Goal: Transaction & Acquisition: Purchase product/service

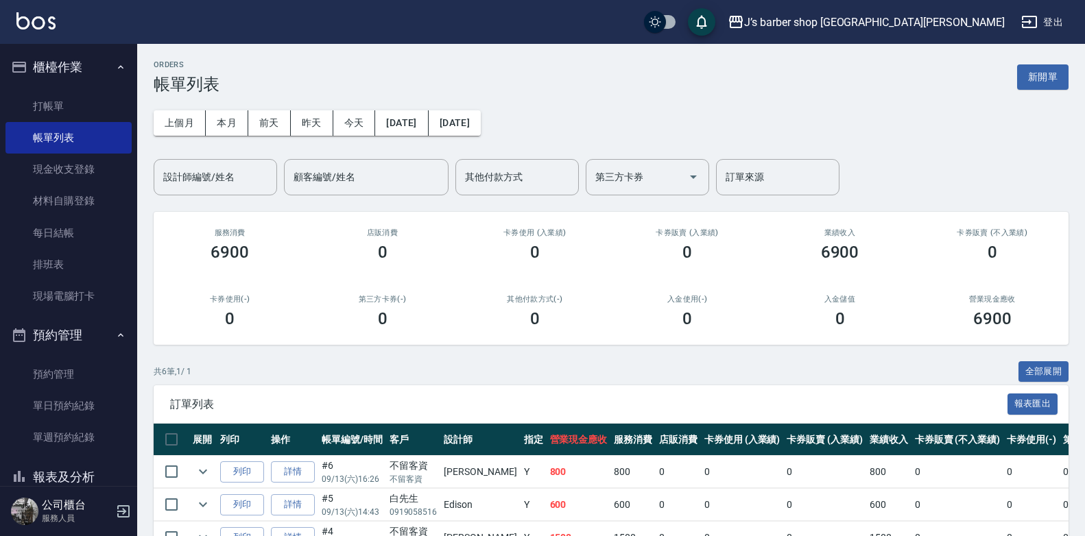
scroll to position [44, 0]
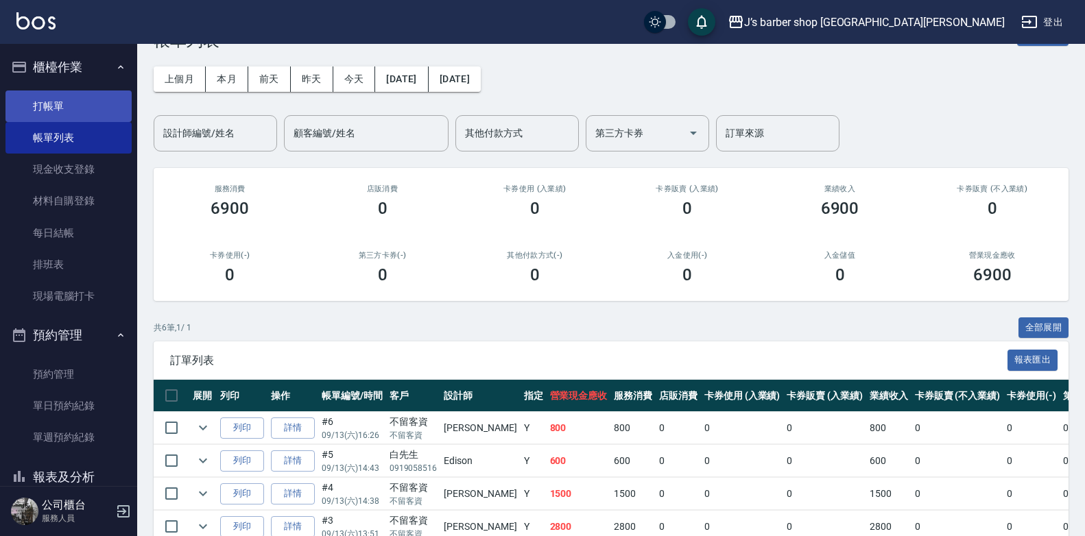
click at [73, 108] on link "打帳單" at bounding box center [68, 107] width 126 height 32
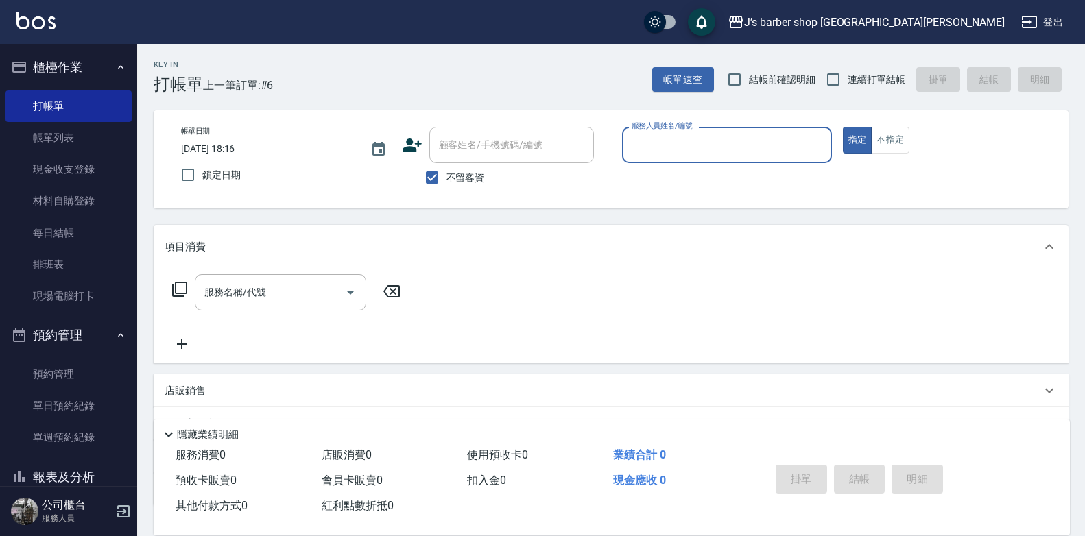
click at [461, 162] on div "顧客姓名/手機號碼/編號" at bounding box center [511, 145] width 165 height 36
click at [461, 168] on label "不留客資" at bounding box center [451, 177] width 67 height 29
click at [446, 168] on input "不留客資" at bounding box center [432, 177] width 29 height 29
checkbox input "false"
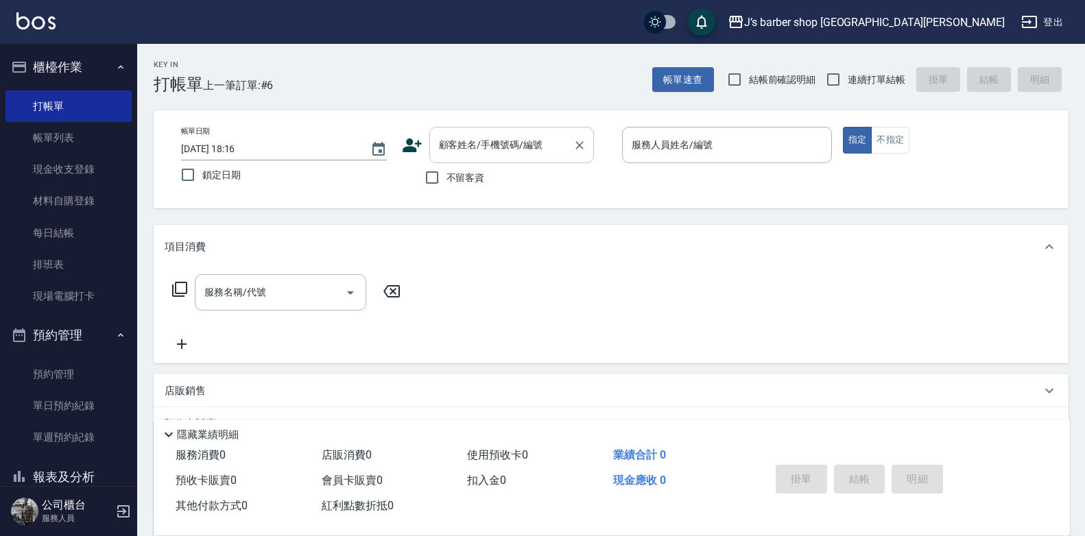
click at [494, 130] on div "顧客姓名/手機號碼/編號" at bounding box center [511, 145] width 165 height 36
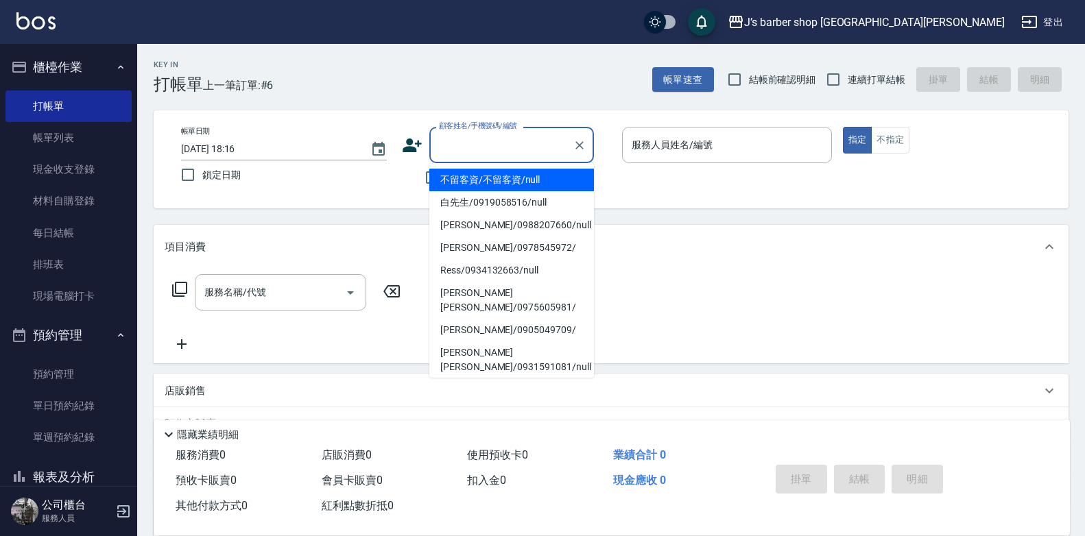
type input "ㄨ"
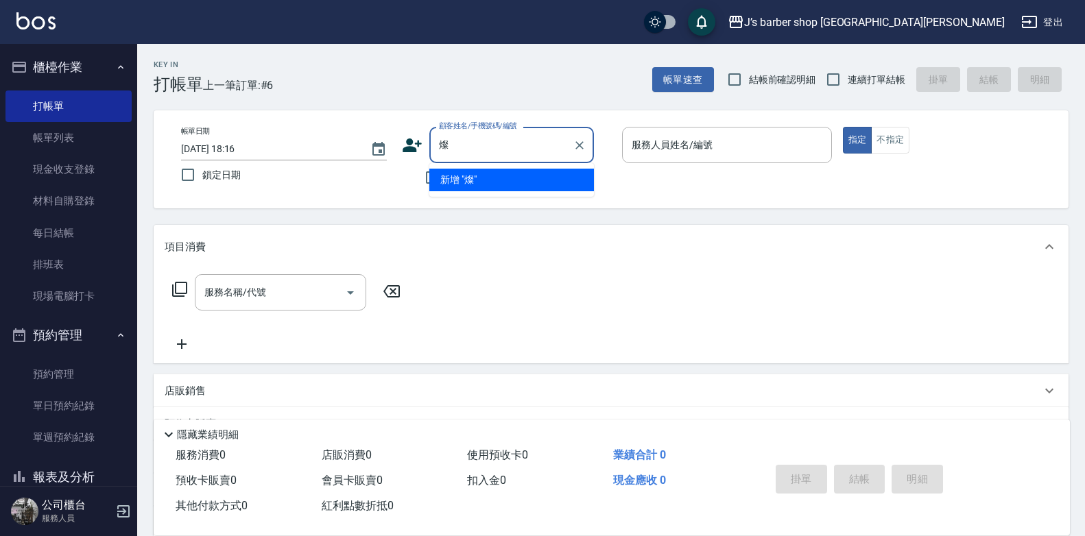
type input "粲"
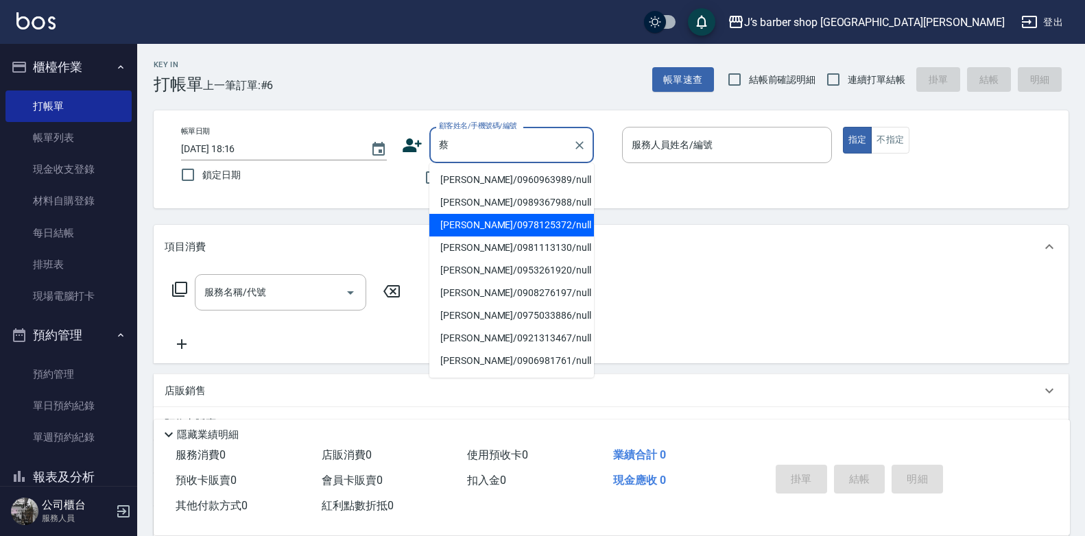
click at [532, 206] on li "[PERSON_NAME]/0989367988/null" at bounding box center [511, 202] width 165 height 23
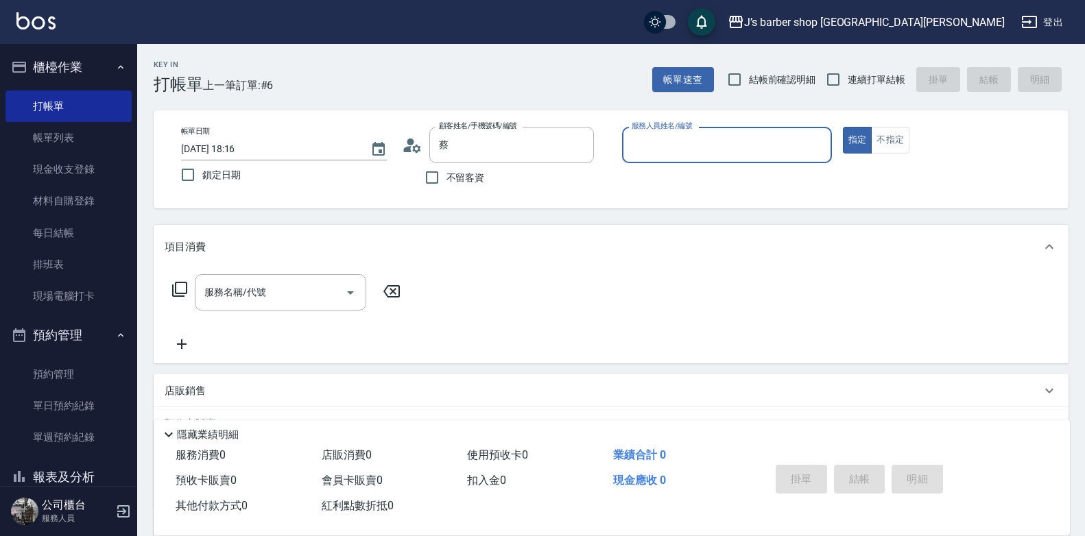
type input "[PERSON_NAME]/0989367988/null"
click at [704, 151] on input "服務人員姓名/編號" at bounding box center [727, 145] width 198 height 24
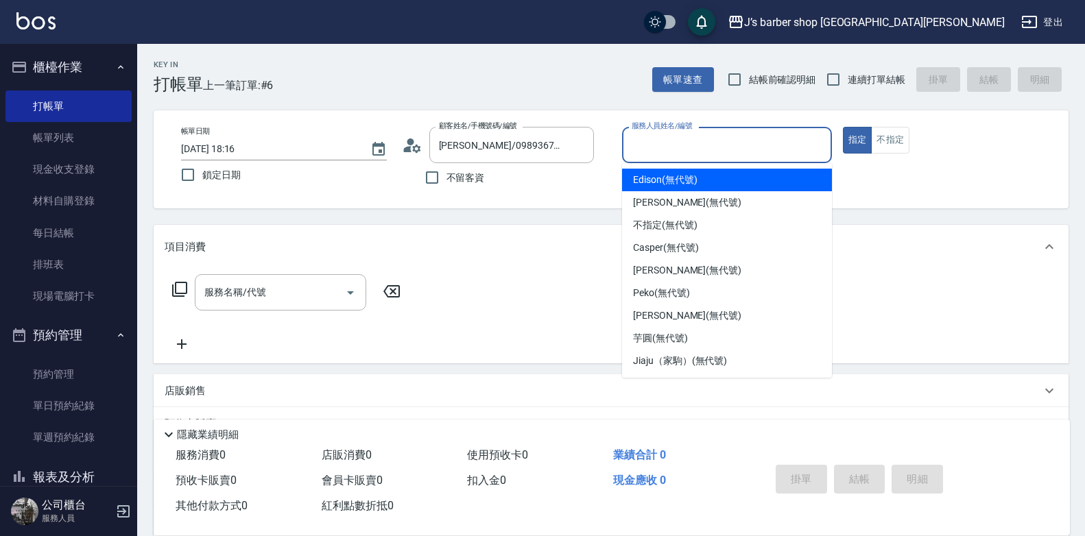
click at [730, 181] on div "Edison (無代號)" at bounding box center [727, 180] width 210 height 23
type input "Edison(無代號)"
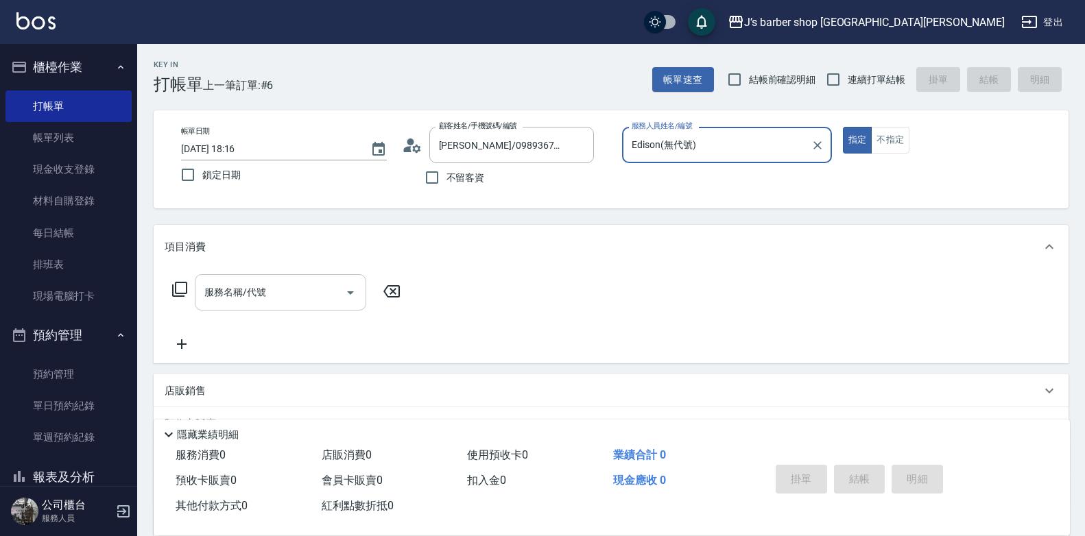
click at [320, 305] on input "服務名稱/代號" at bounding box center [270, 293] width 139 height 24
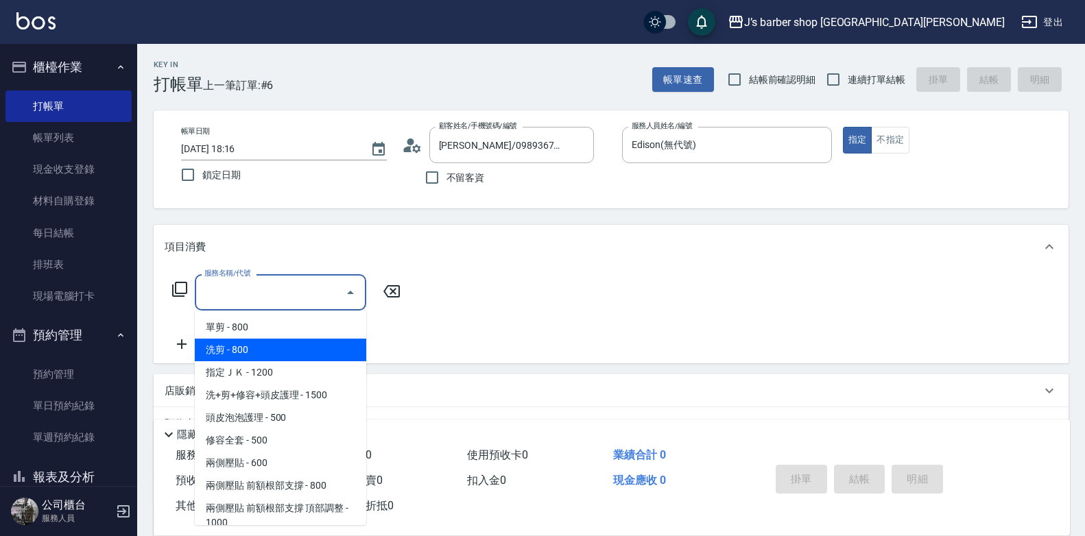
click at [307, 342] on span "洗剪 - 800" at bounding box center [280, 350] width 171 height 23
type input "洗剪(101)"
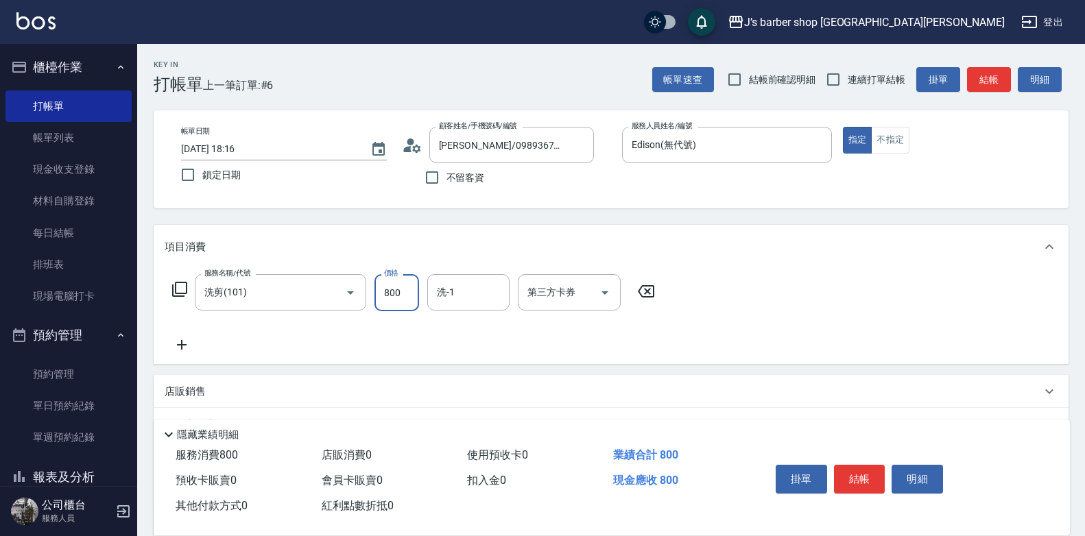
drag, startPoint x: 379, startPoint y: 303, endPoint x: 374, endPoint y: 294, distance: 10.7
click at [379, 303] on input "800" at bounding box center [396, 292] width 45 height 37
type input "600"
click at [865, 470] on button "結帳" at bounding box center [859, 479] width 51 height 29
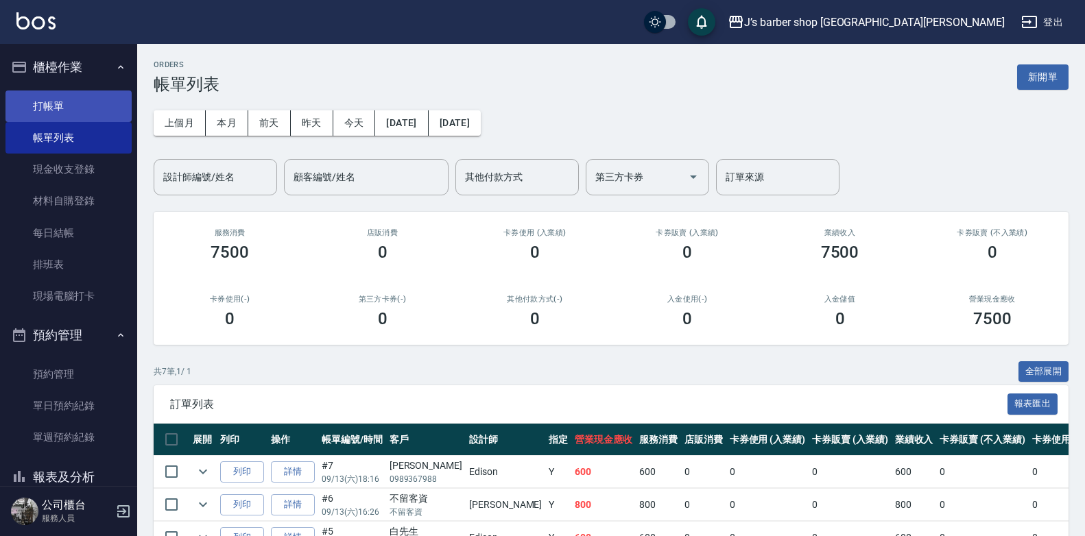
click at [63, 101] on link "打帳單" at bounding box center [68, 107] width 126 height 32
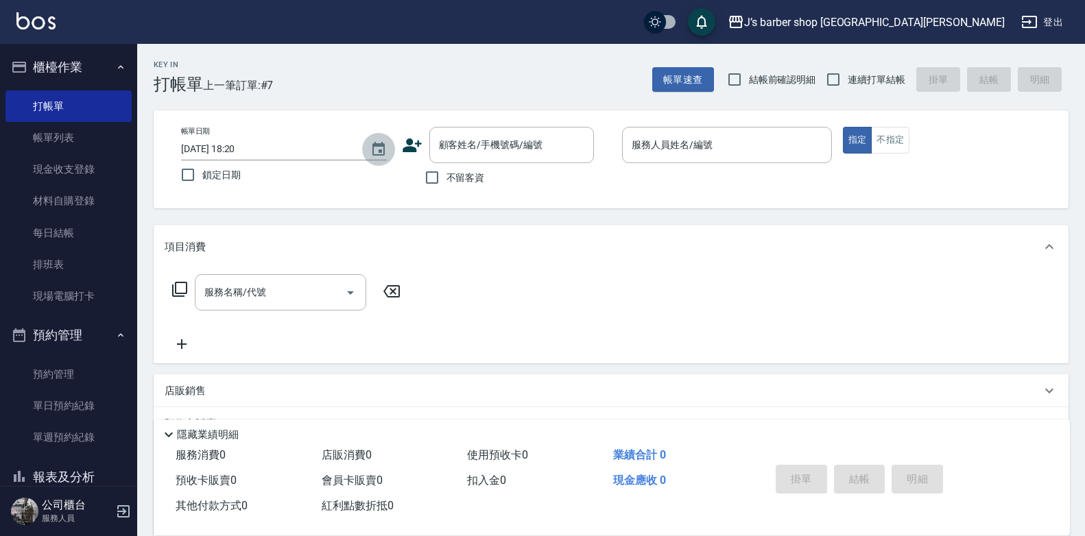
click at [379, 142] on icon "Choose date, selected date is 2025-09-13" at bounding box center [378, 149] width 16 height 16
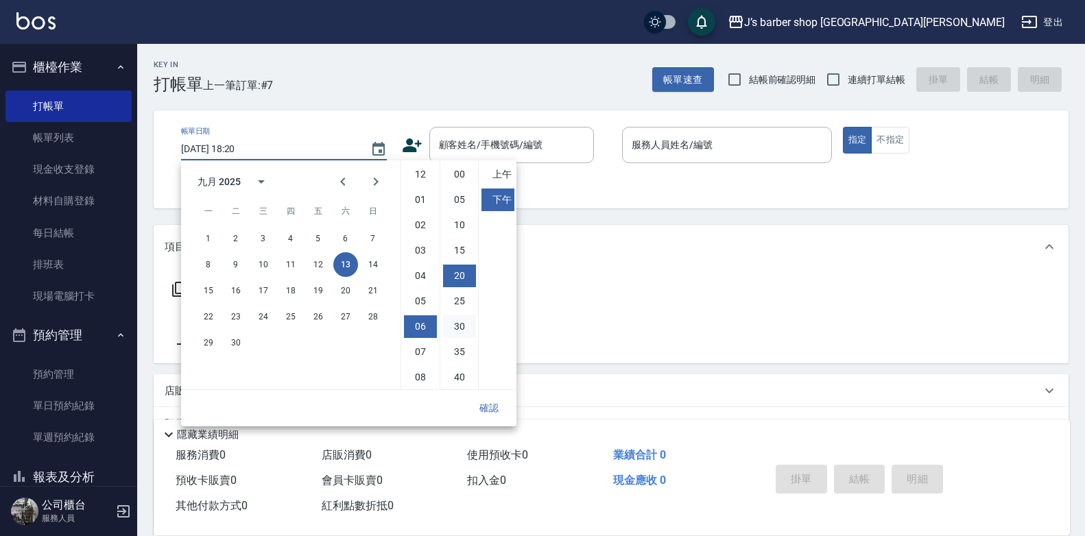
scroll to position [77, 0]
click at [427, 225] on li "05" at bounding box center [420, 224] width 33 height 23
click at [462, 176] on li "00" at bounding box center [459, 174] width 33 height 23
type input "[DATE] 17:00"
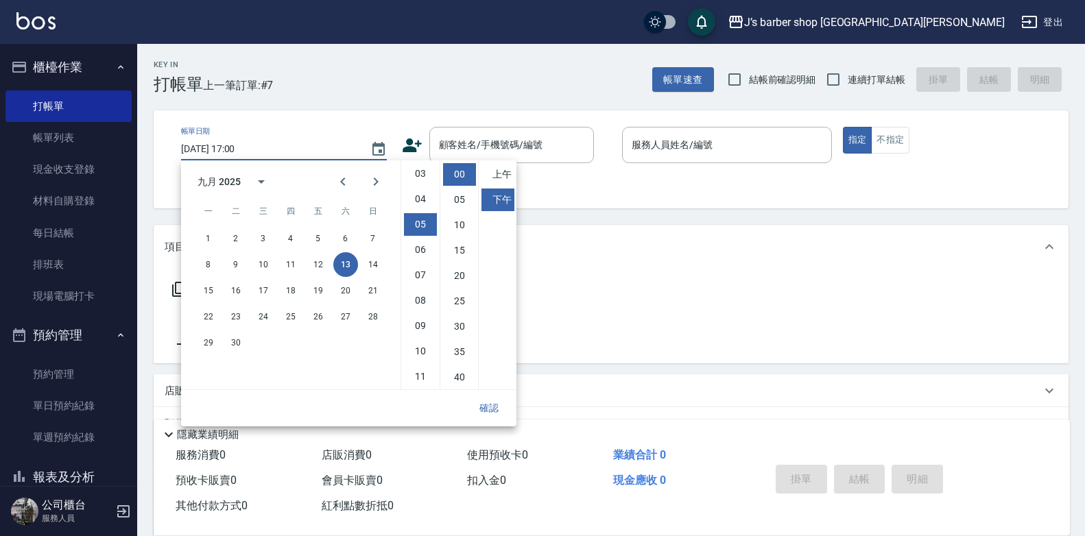
drag, startPoint x: 491, startPoint y: 406, endPoint x: 556, endPoint y: 328, distance: 101.8
click at [491, 407] on button "確認" at bounding box center [489, 408] width 44 height 25
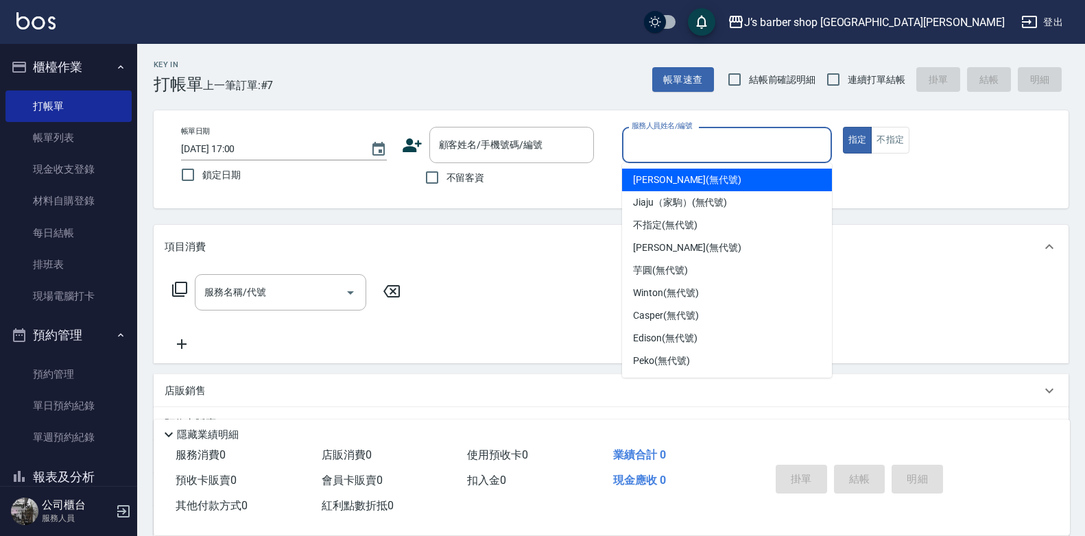
click at [657, 156] on input "服務人員姓名/編號" at bounding box center [727, 145] width 198 height 24
click at [652, 178] on span "[PERSON_NAME] (無代號)" at bounding box center [687, 180] width 108 height 14
type input "[PERSON_NAME](無代號)"
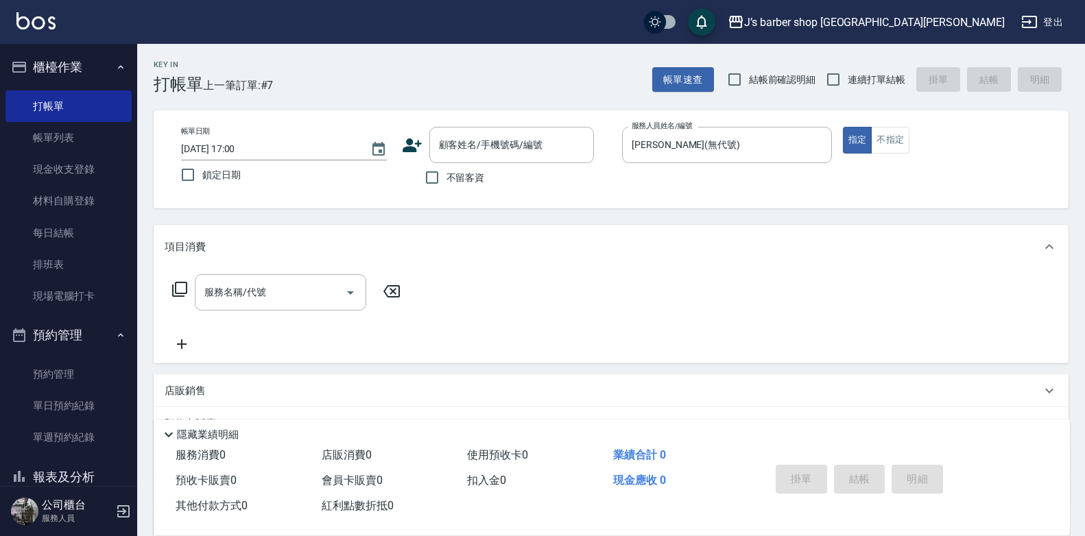
click at [455, 181] on span "不留客資" at bounding box center [465, 178] width 38 height 14
click at [446, 181] on input "不留客資" at bounding box center [432, 177] width 29 height 29
checkbox input "true"
click at [293, 290] on input "服務名稱/代號" at bounding box center [270, 293] width 139 height 24
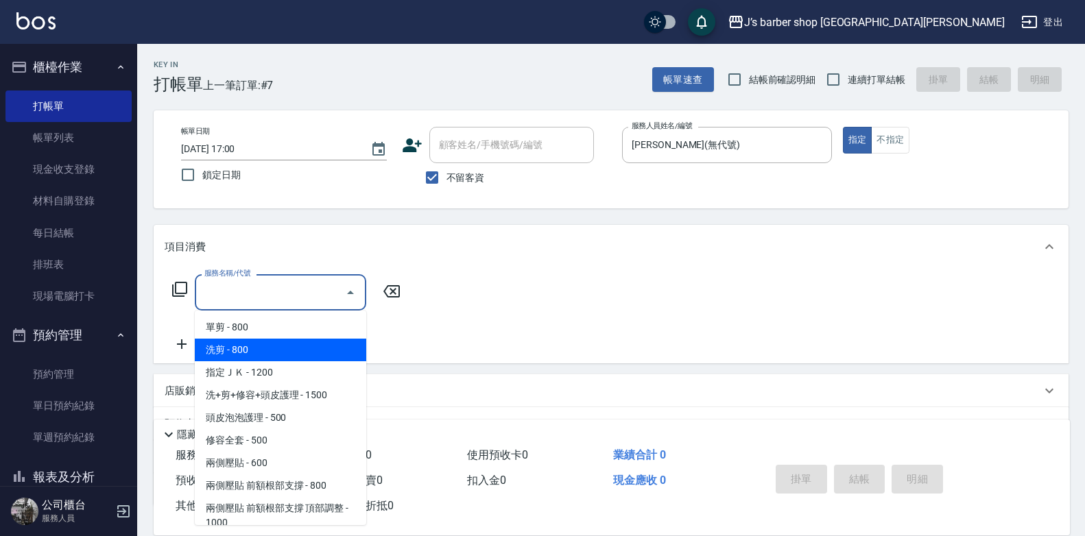
click at [273, 355] on span "洗剪 - 800" at bounding box center [280, 350] width 171 height 23
type input "洗剪(101)"
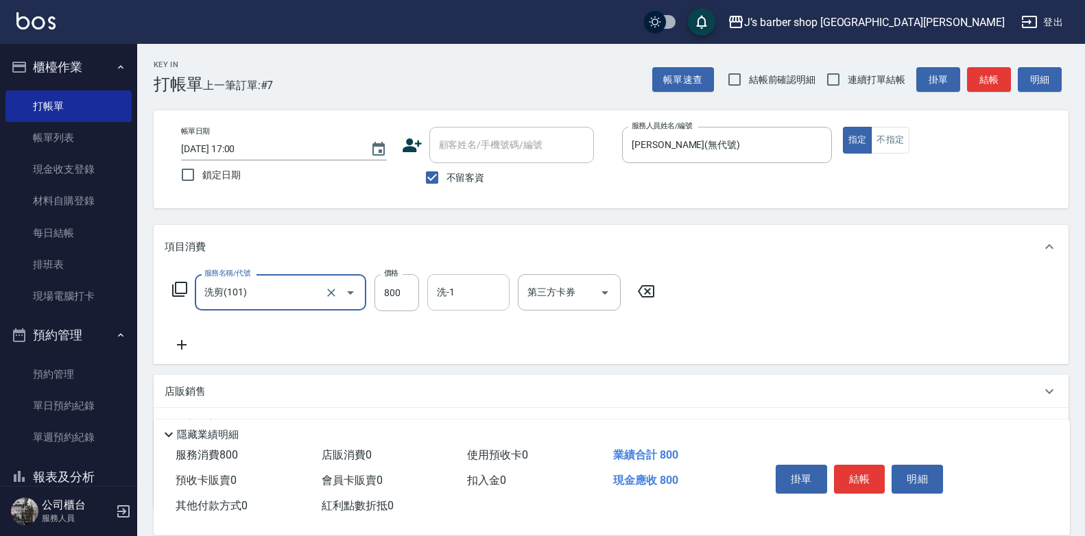
click at [468, 293] on input "洗-1" at bounding box center [468, 293] width 70 height 24
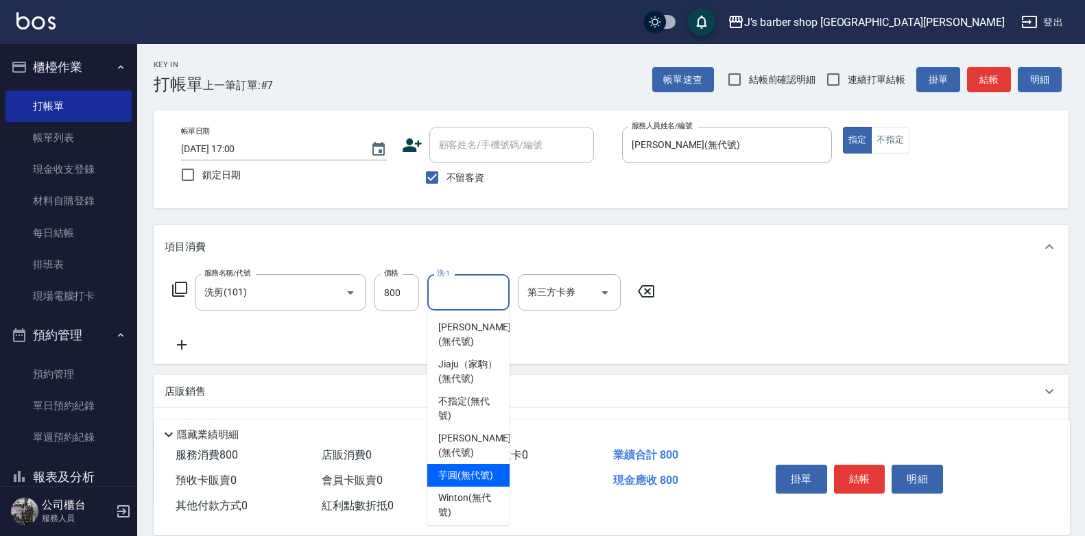
click at [466, 334] on span "[PERSON_NAME] (無代號)" at bounding box center [474, 334] width 73 height 29
type input "[PERSON_NAME](無代號)"
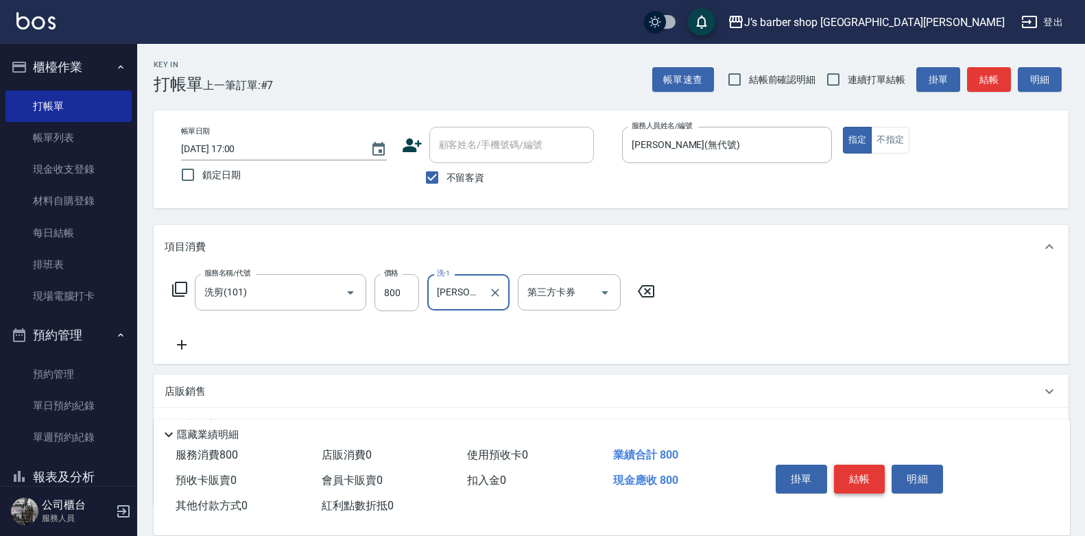
click at [873, 475] on button "結帳" at bounding box center [859, 479] width 51 height 29
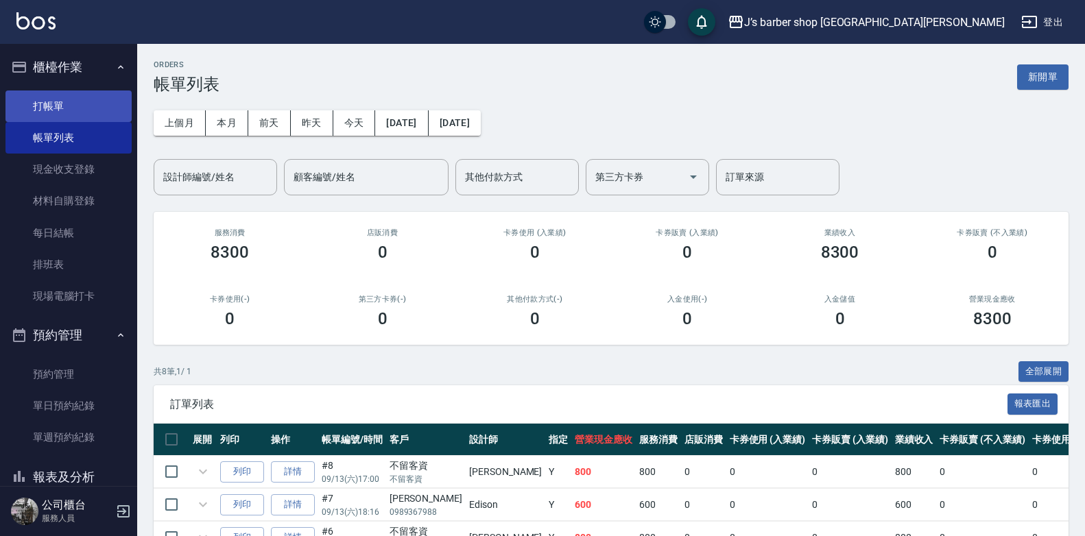
click at [73, 103] on link "打帳單" at bounding box center [68, 107] width 126 height 32
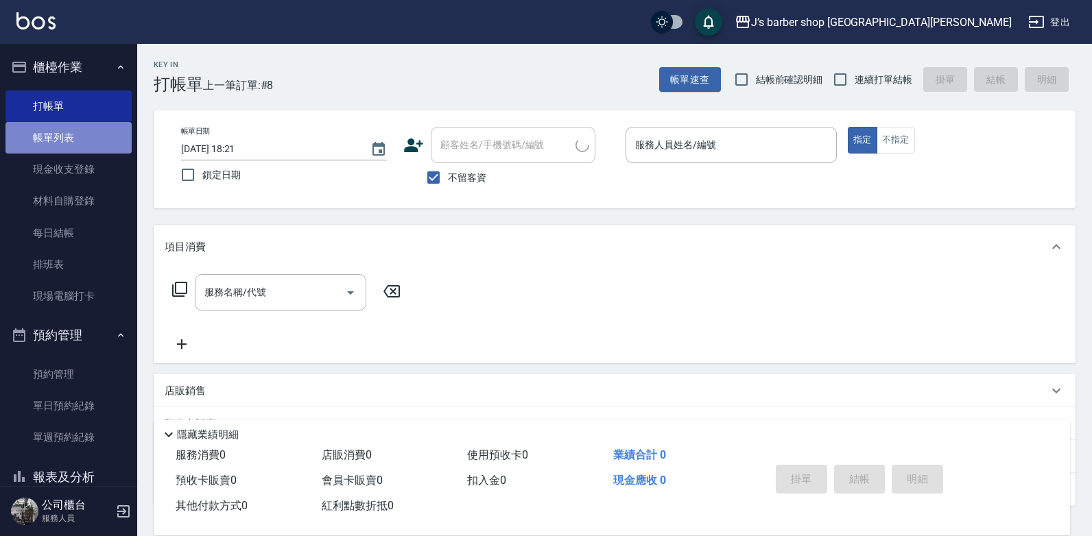
click at [73, 144] on link "帳單列表" at bounding box center [68, 138] width 126 height 32
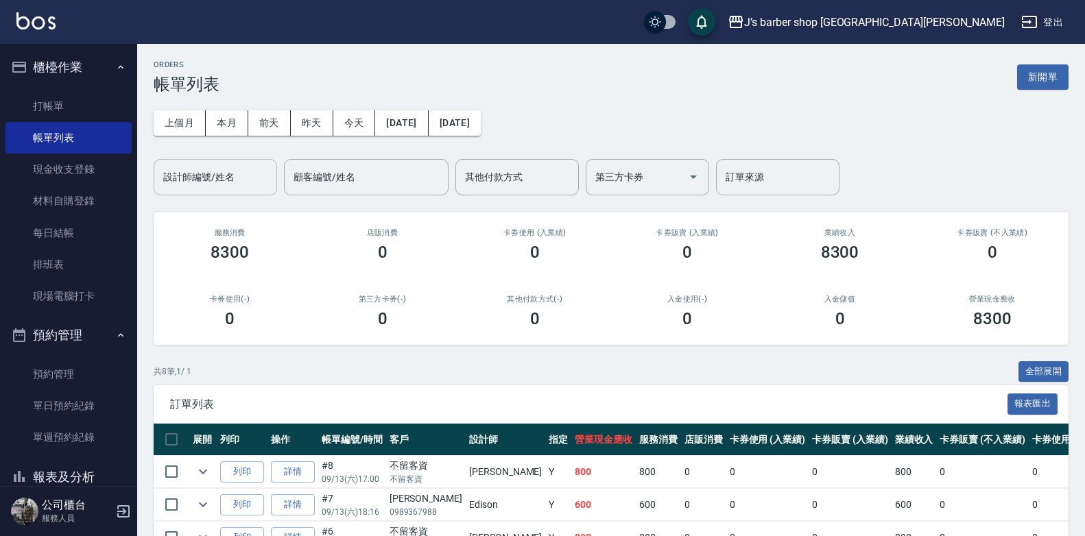
click at [182, 171] on input "設計師編號/姓名" at bounding box center [215, 177] width 111 height 24
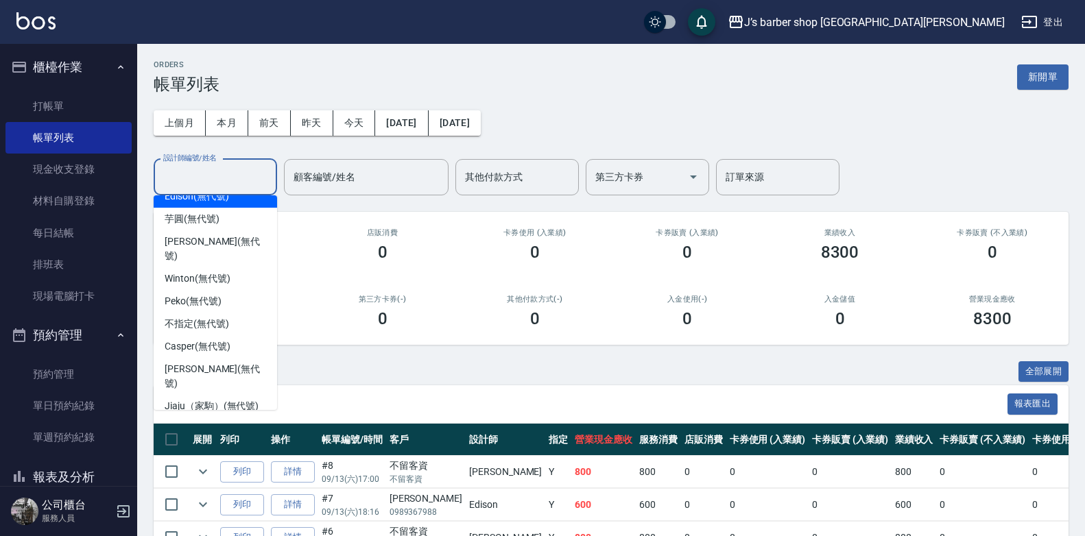
scroll to position [23, 0]
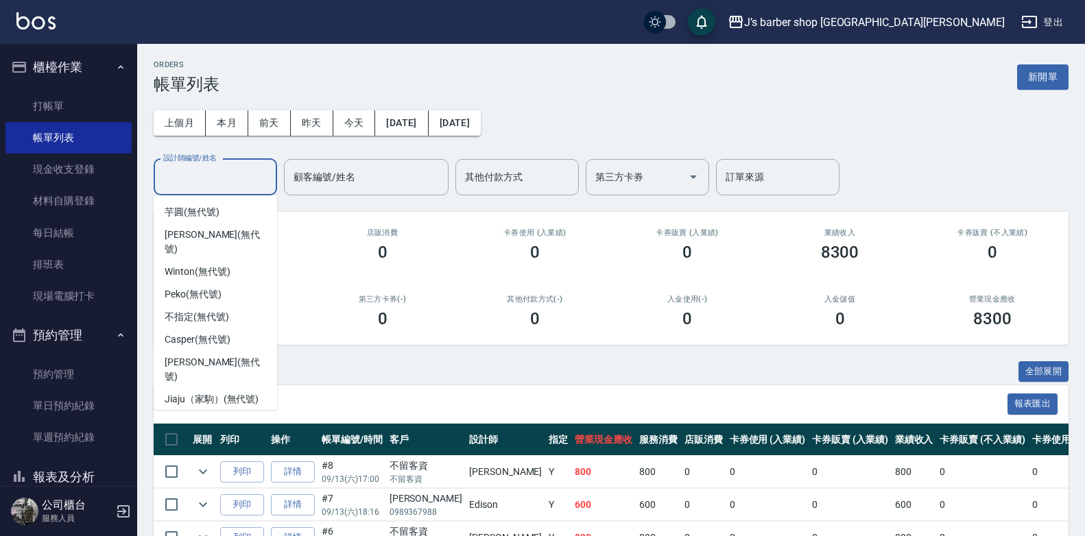
click at [198, 415] on span "[PERSON_NAME] (無代號)" at bounding box center [216, 429] width 102 height 29
type input "[PERSON_NAME](無代號)"
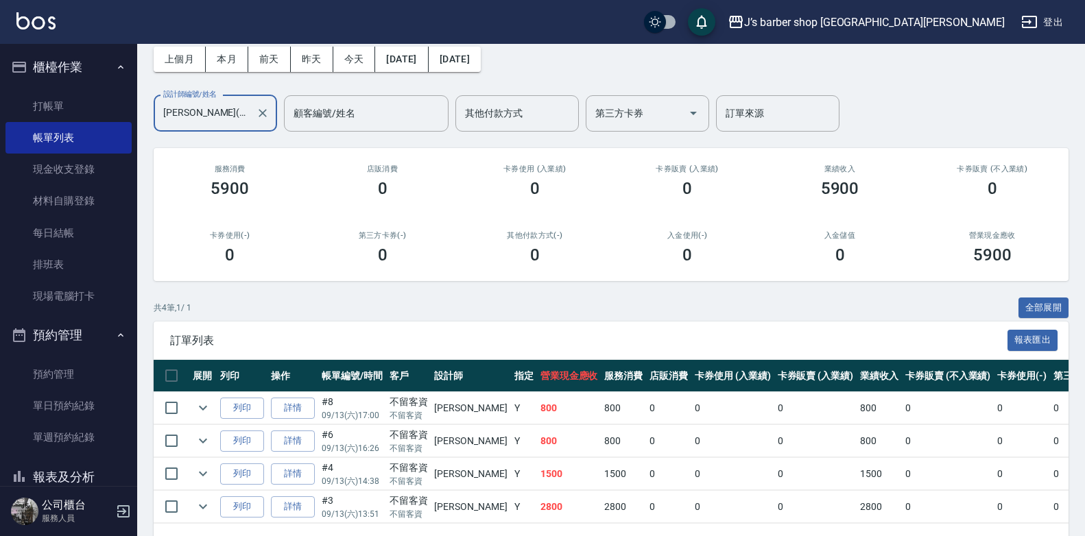
scroll to position [0, 0]
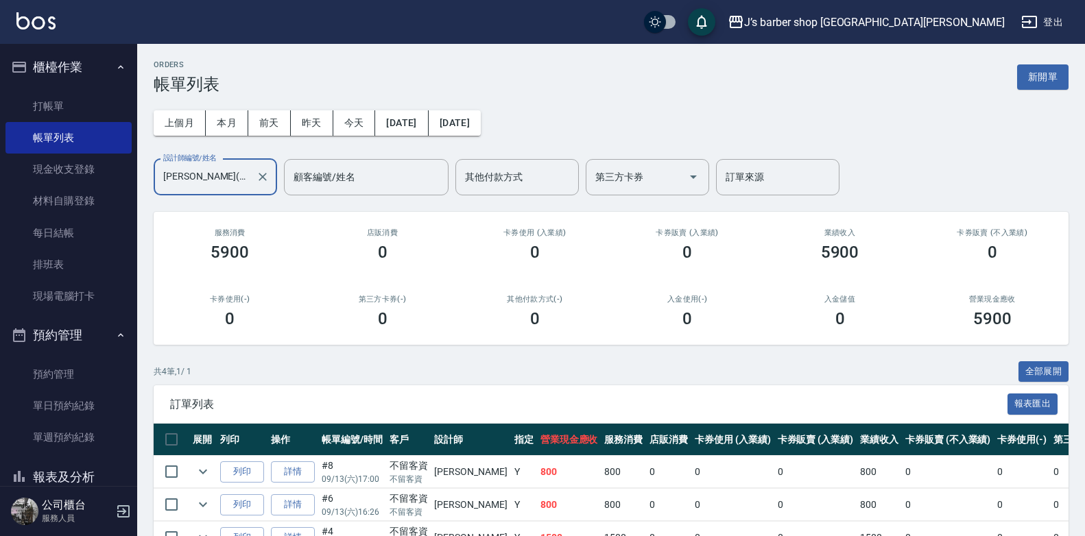
click at [237, 182] on input "[PERSON_NAME](無代號)" at bounding box center [205, 177] width 91 height 24
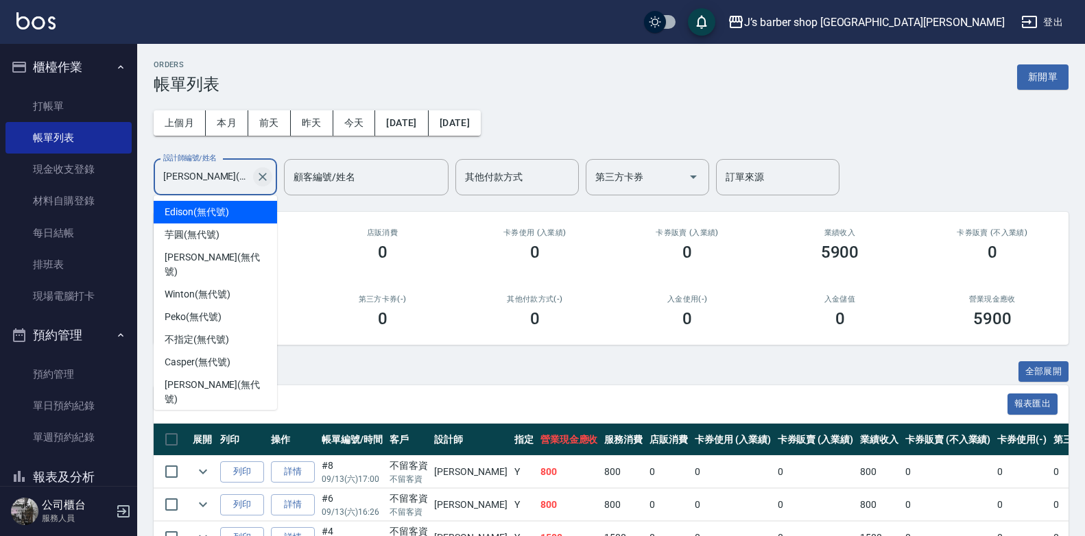
click at [258, 176] on icon "Clear" at bounding box center [263, 177] width 14 height 14
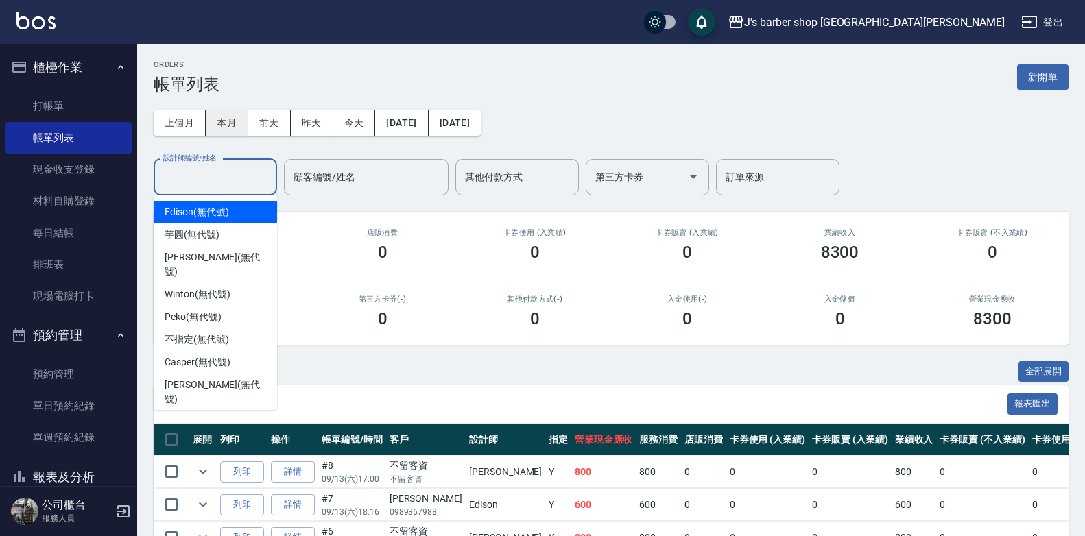
click at [228, 123] on button "本月" at bounding box center [227, 122] width 43 height 25
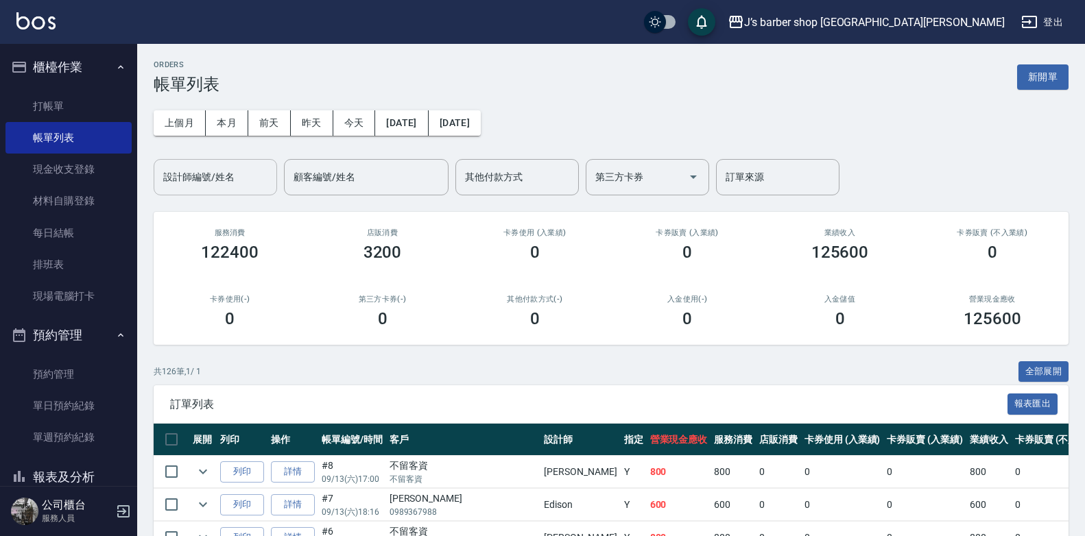
click at [245, 178] on input "設計師編號/姓名" at bounding box center [215, 177] width 111 height 24
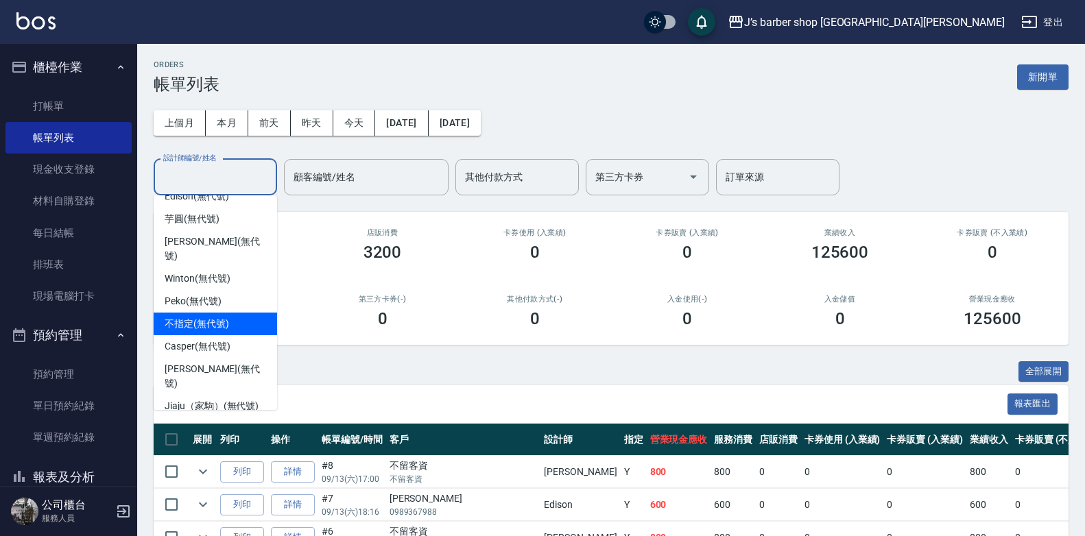
scroll to position [23, 0]
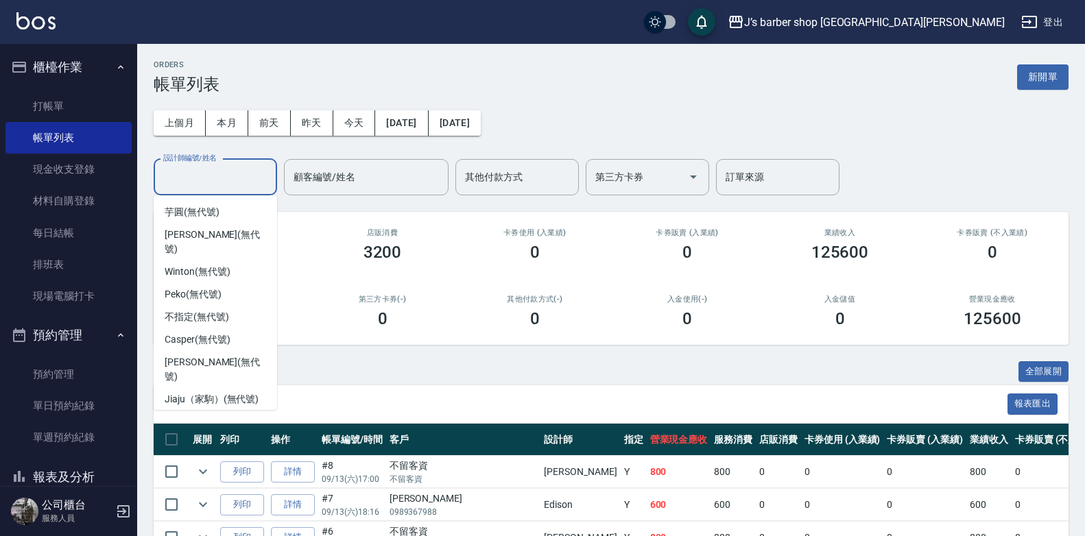
click at [190, 411] on div "[PERSON_NAME] (無代號)" at bounding box center [215, 429] width 123 height 37
type input "[PERSON_NAME](無代號)"
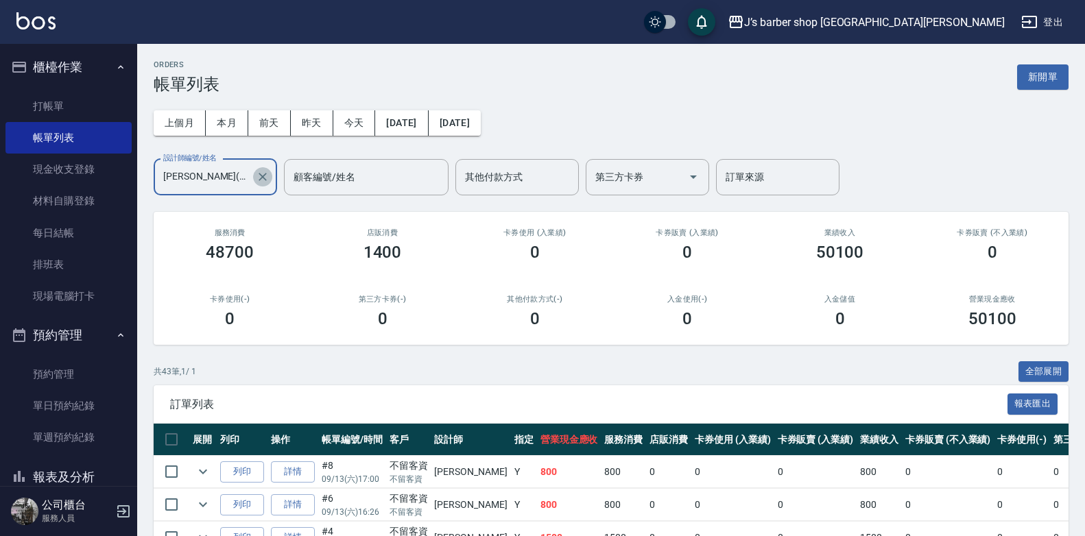
click at [262, 179] on icon "Clear" at bounding box center [263, 177] width 14 height 14
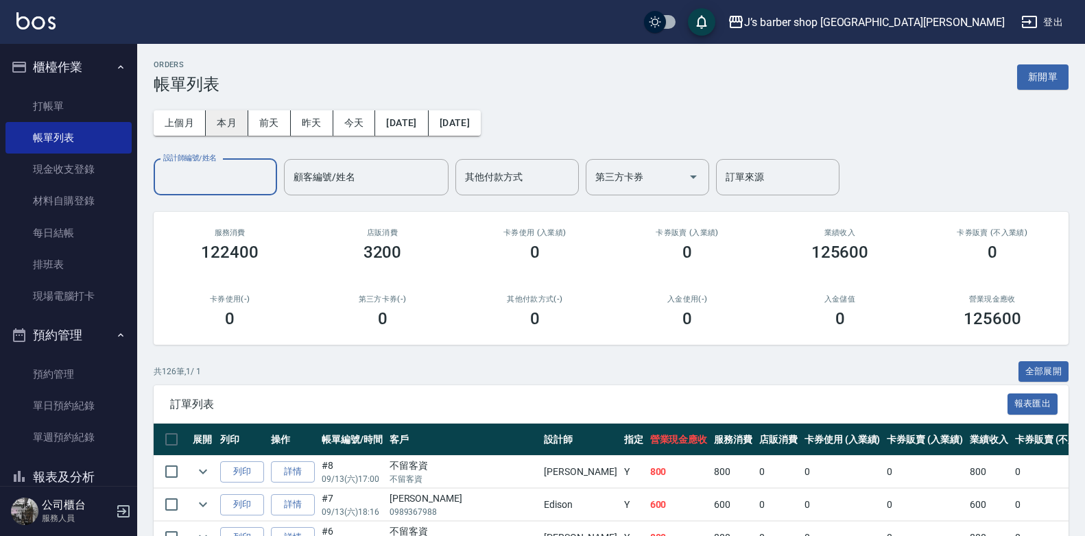
click at [235, 124] on button "本月" at bounding box center [227, 122] width 43 height 25
click at [224, 171] on div "設計師編號/姓名 設計師編號/姓名" at bounding box center [215, 177] width 123 height 36
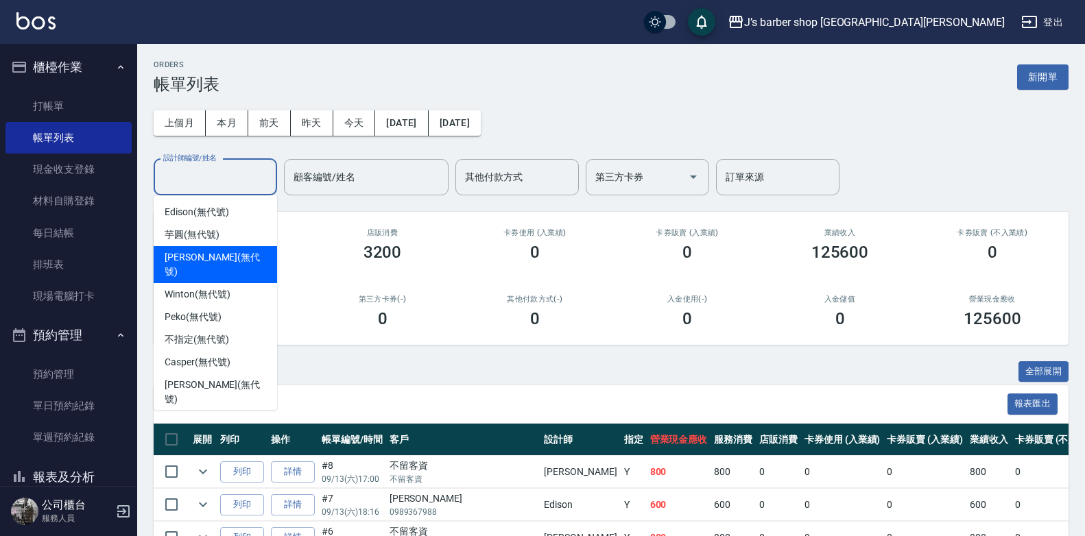
click at [204, 267] on div "[PERSON_NAME] (無代號)" at bounding box center [215, 264] width 123 height 37
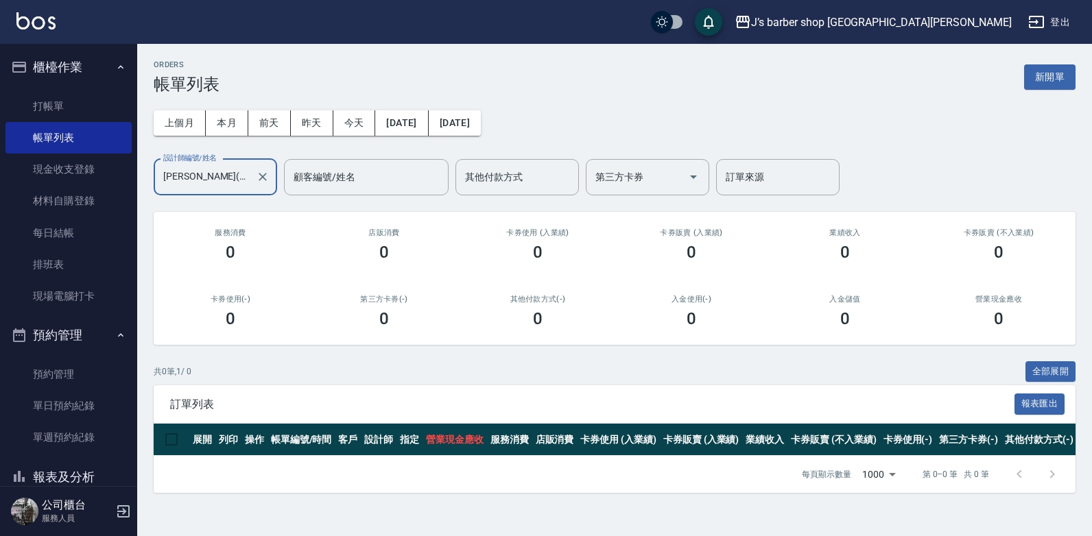
click at [218, 174] on input "[PERSON_NAME](無代號)" at bounding box center [205, 177] width 91 height 24
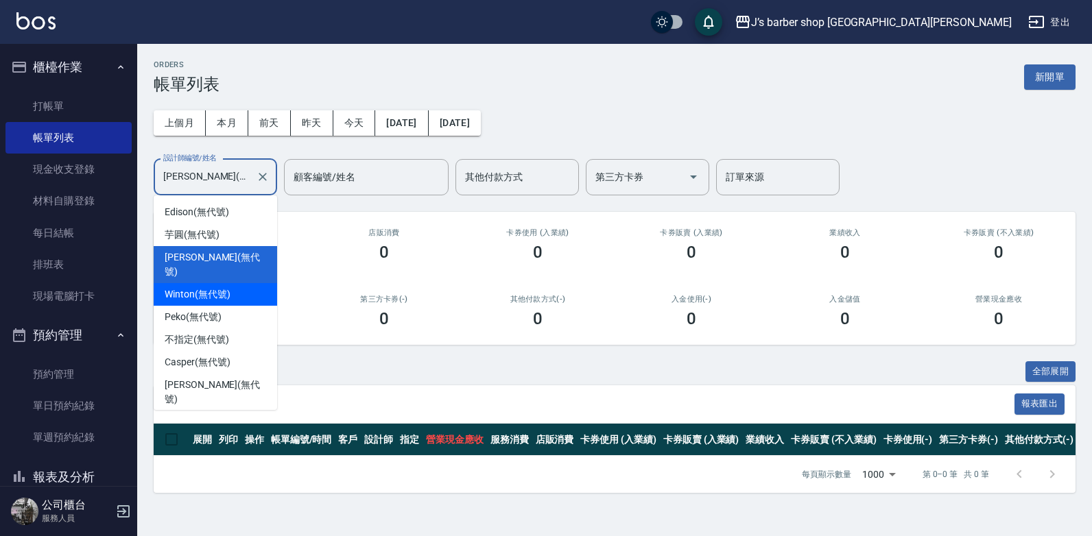
click at [202, 283] on div "Winton (無代號)" at bounding box center [215, 294] width 123 height 23
type input "Winton(無代號)"
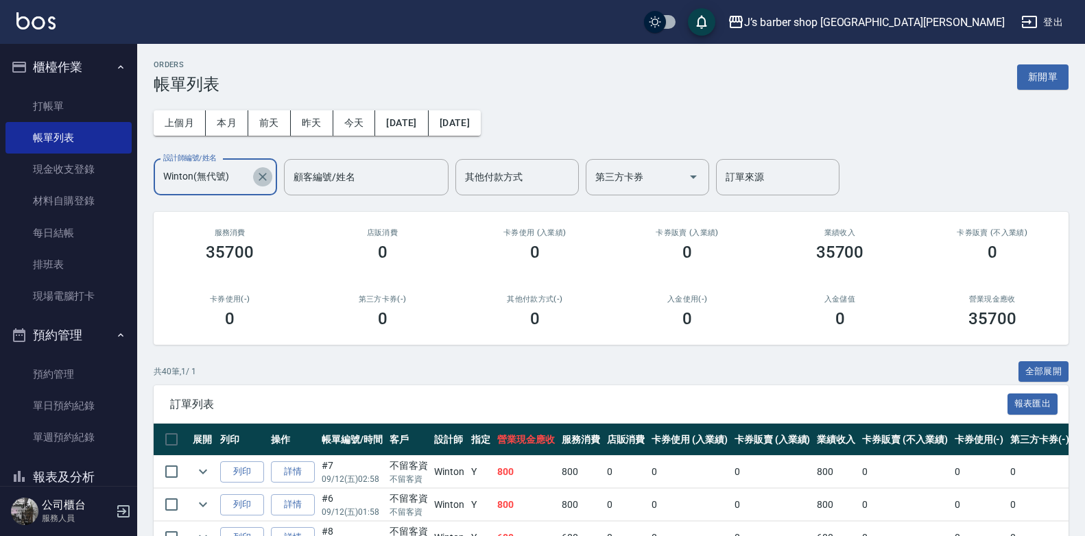
click at [263, 175] on icon "Clear" at bounding box center [263, 177] width 14 height 14
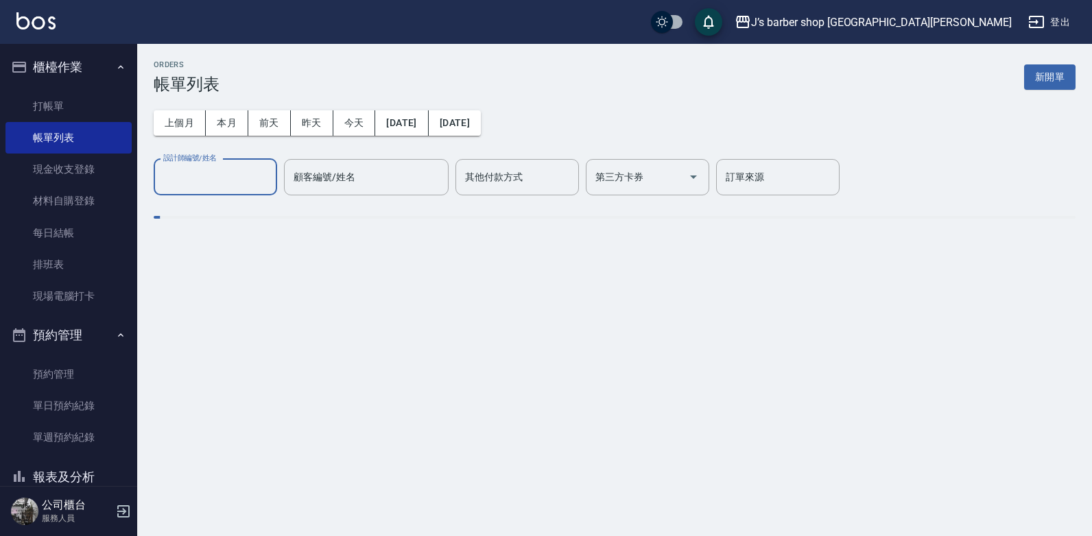
click at [229, 176] on input "設計師編號/姓名" at bounding box center [215, 177] width 111 height 24
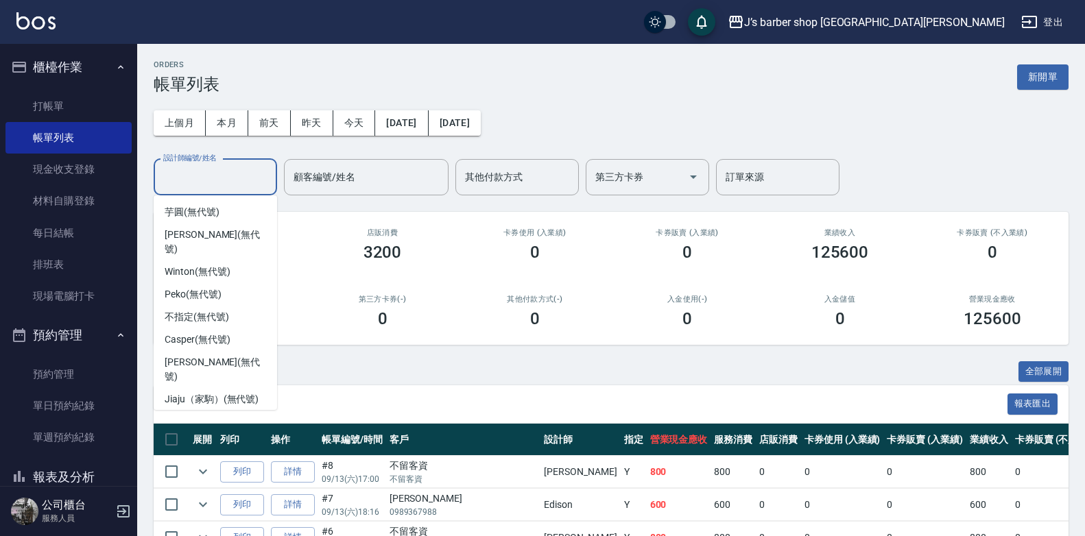
click at [193, 415] on span "[PERSON_NAME] (無代號)" at bounding box center [216, 429] width 102 height 29
type input "[PERSON_NAME](無代號)"
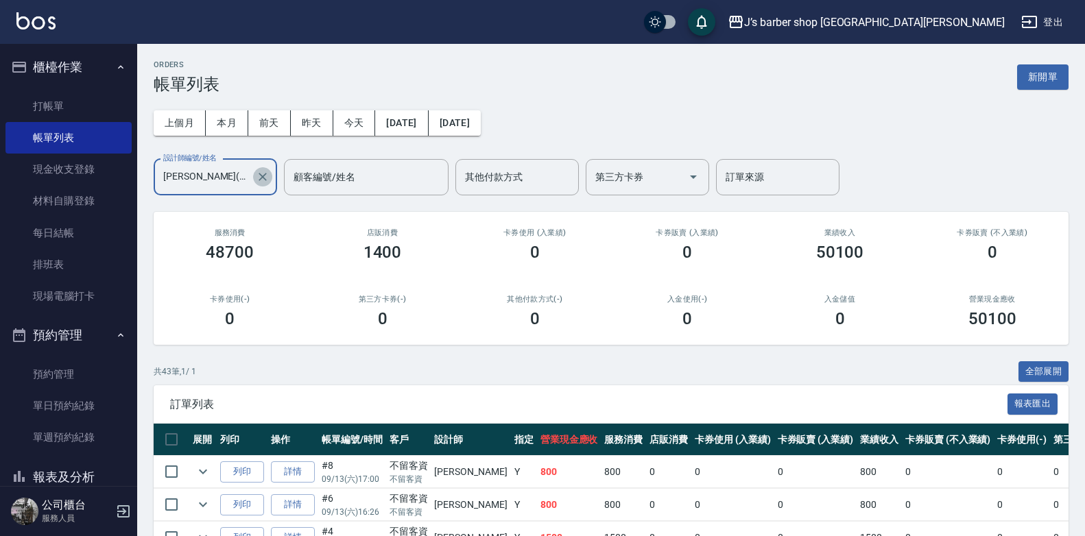
click at [257, 170] on icon "Clear" at bounding box center [263, 177] width 14 height 14
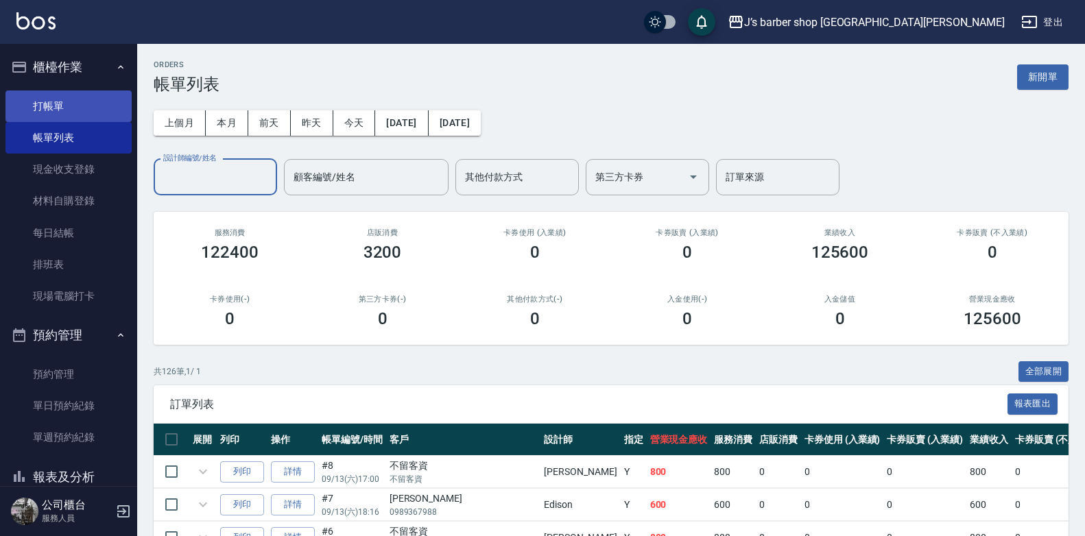
click at [58, 115] on link "打帳單" at bounding box center [68, 107] width 126 height 32
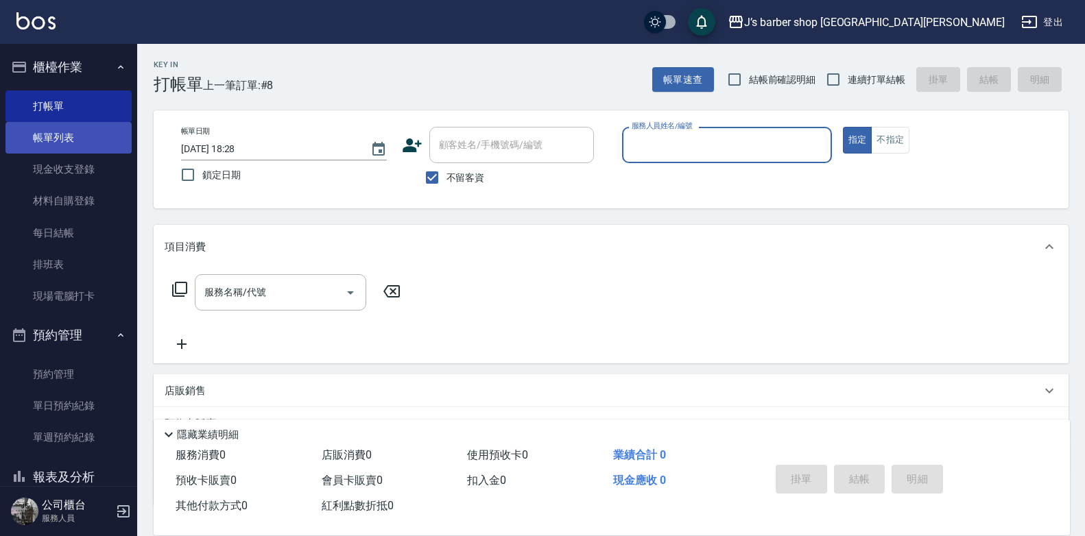
click at [69, 151] on link "帳單列表" at bounding box center [68, 138] width 126 height 32
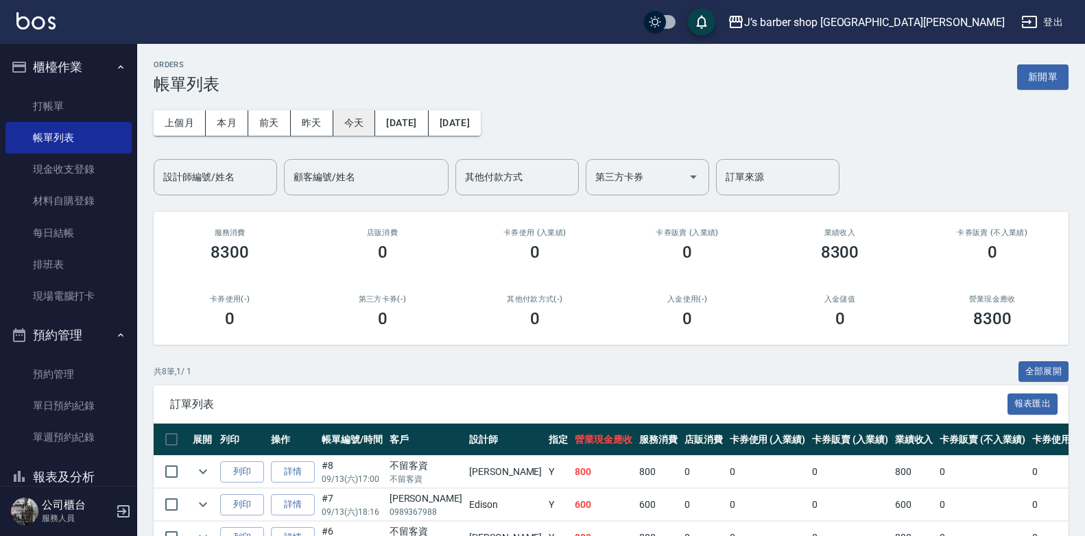
click at [356, 121] on button "今天" at bounding box center [354, 122] width 43 height 25
click at [339, 176] on input "顧客編號/姓名" at bounding box center [366, 177] width 152 height 24
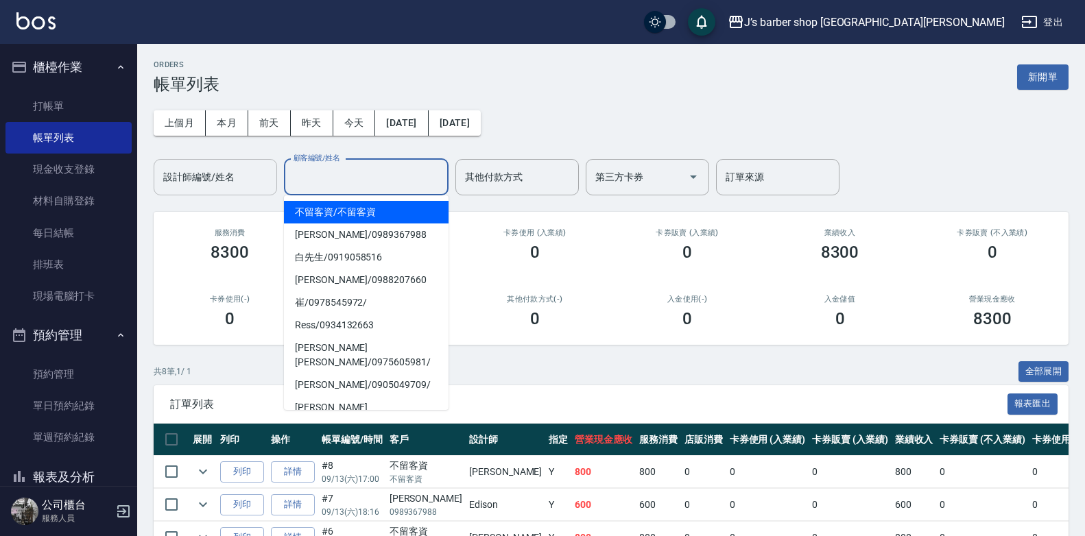
click at [239, 187] on input "設計師編號/姓名" at bounding box center [215, 177] width 111 height 24
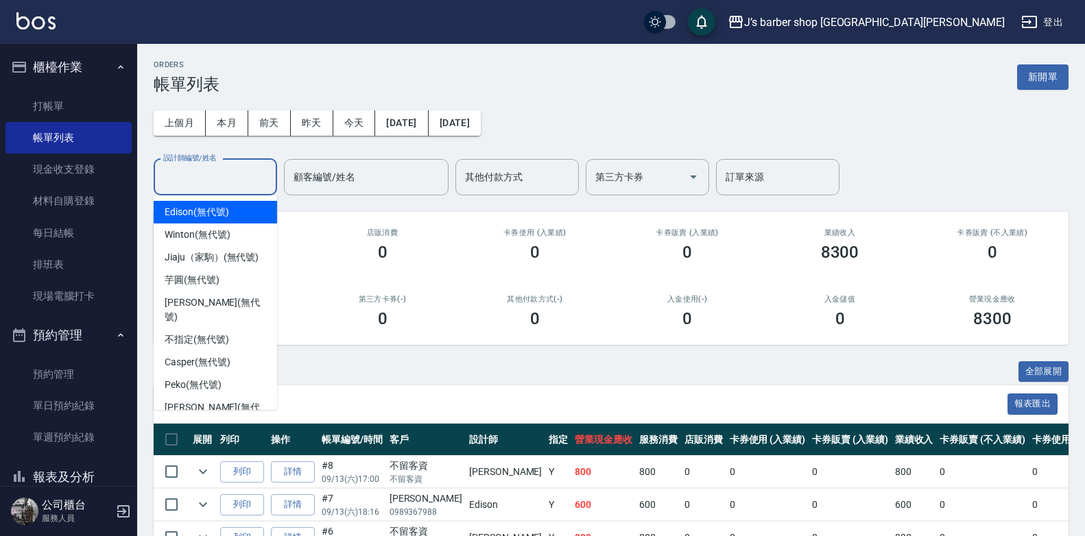
click at [225, 207] on span "Edison (無代號)" at bounding box center [197, 212] width 64 height 14
type input "Edison(無代號)"
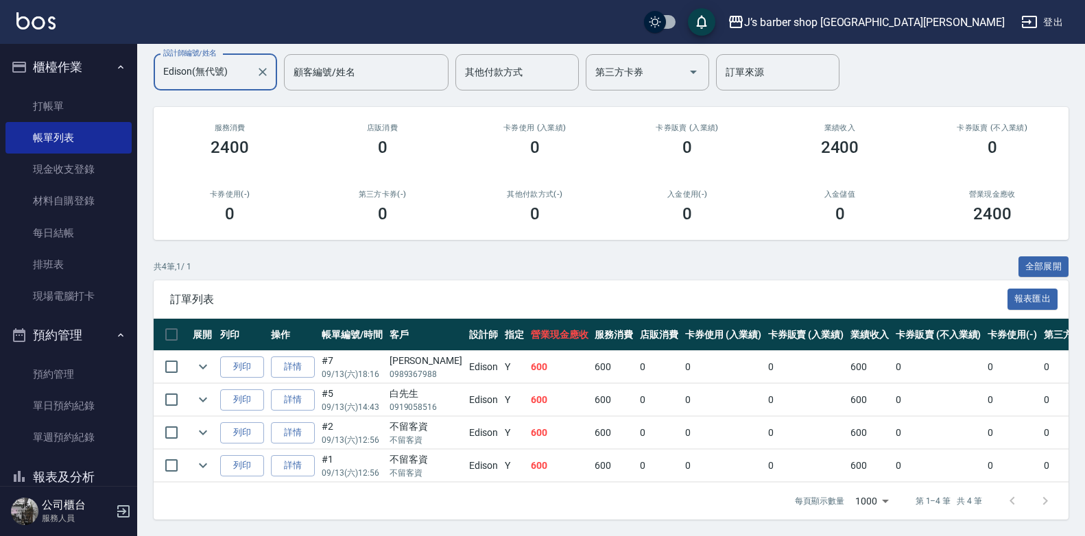
scroll to position [115, 0]
click at [76, 114] on link "打帳單" at bounding box center [68, 107] width 126 height 32
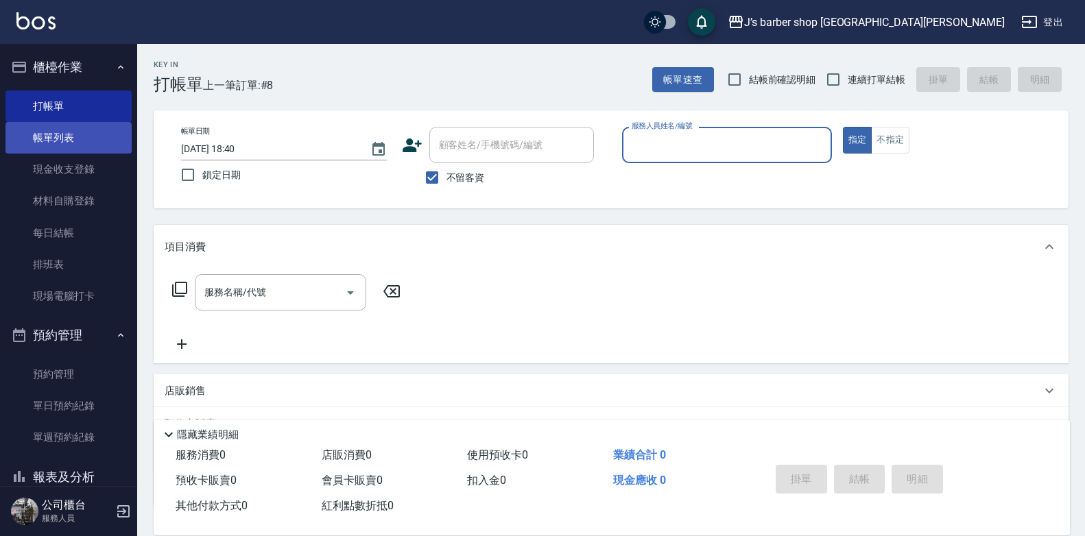
drag, startPoint x: 71, startPoint y: 133, endPoint x: 258, endPoint y: 281, distance: 238.7
click at [71, 134] on link "帳單列表" at bounding box center [68, 138] width 126 height 32
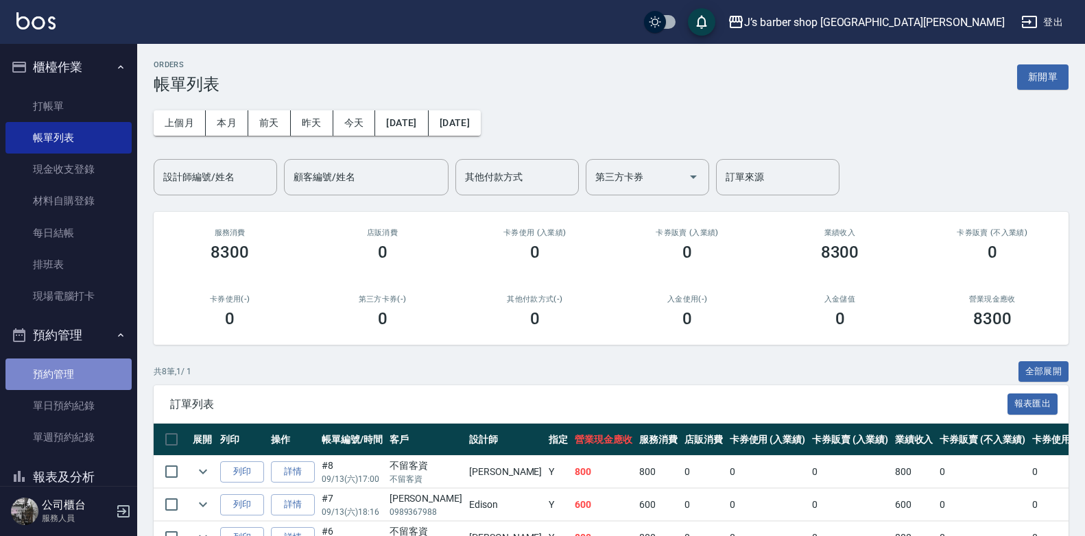
click at [99, 390] on link "預約管理" at bounding box center [68, 375] width 126 height 32
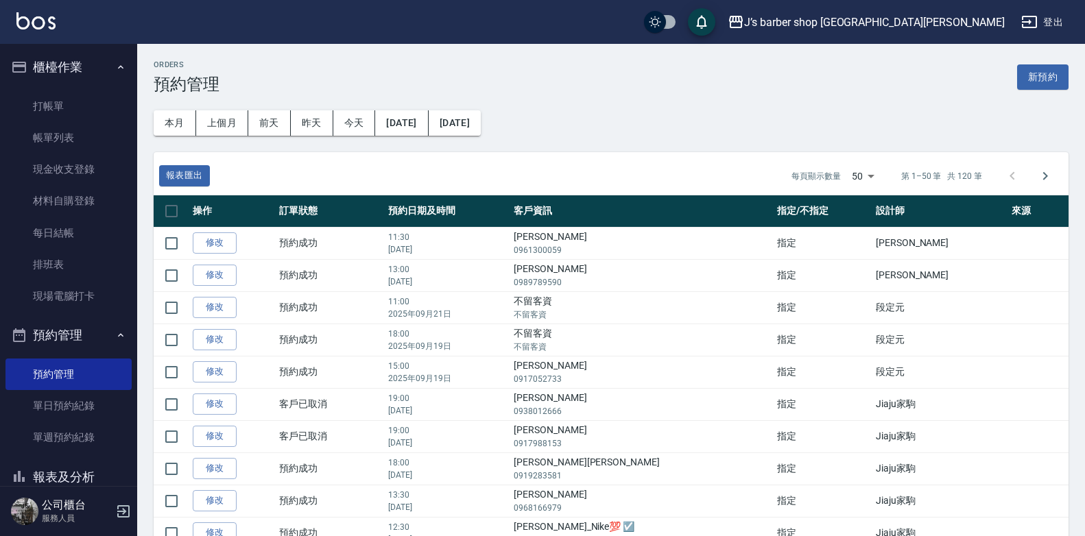
click at [83, 485] on button "報表及分析" at bounding box center [68, 478] width 126 height 36
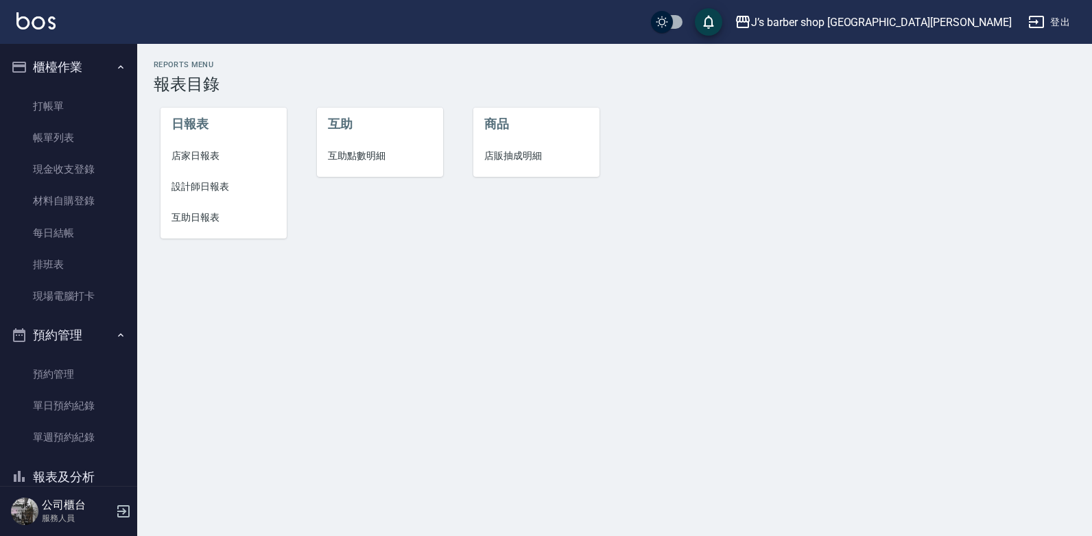
click at [187, 187] on span "設計師日報表" at bounding box center [223, 187] width 104 height 14
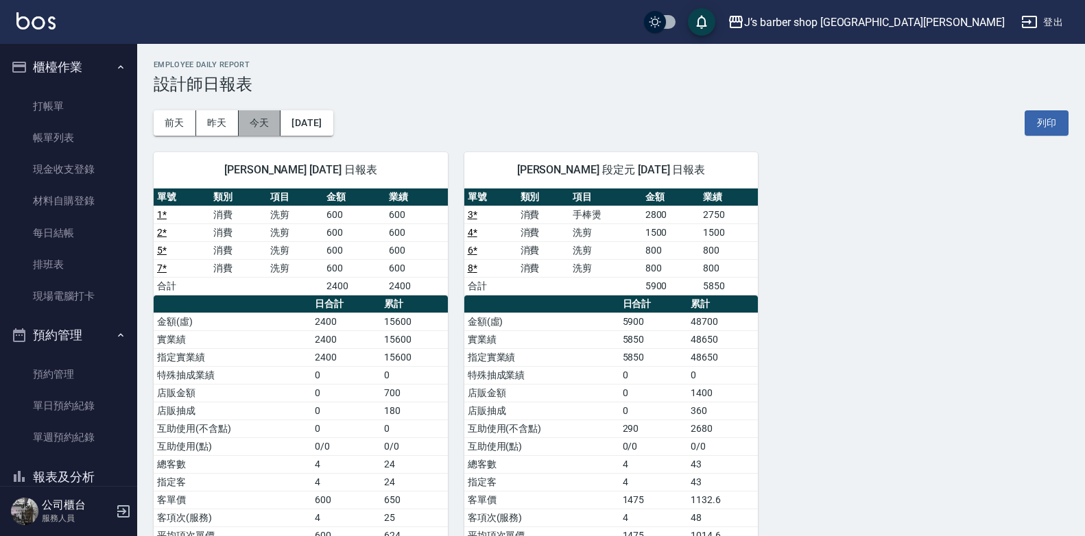
click at [274, 130] on button "今天" at bounding box center [260, 122] width 43 height 25
click at [81, 111] on link "打帳單" at bounding box center [68, 107] width 126 height 32
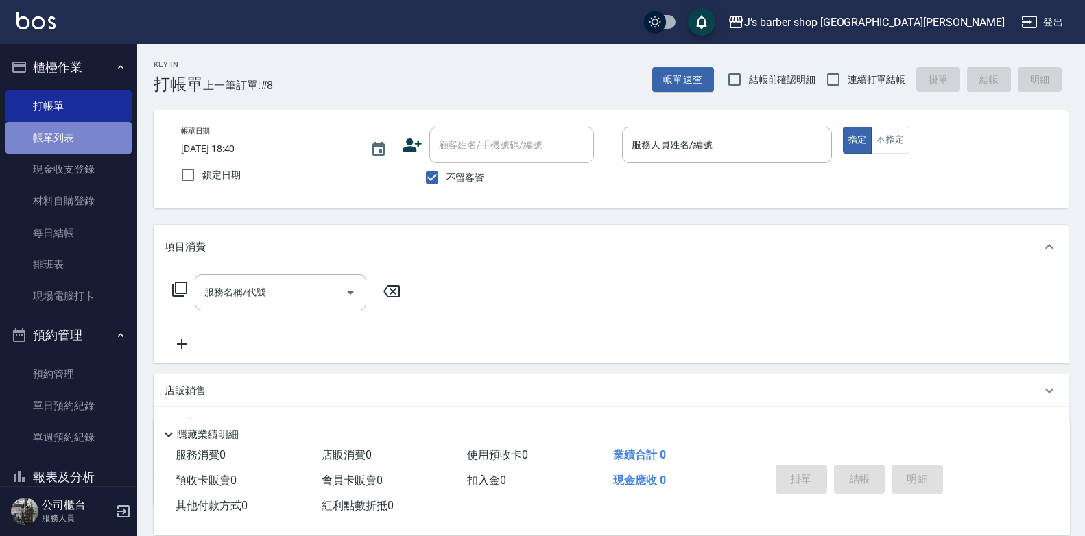
click at [77, 135] on link "帳單列表" at bounding box center [68, 138] width 126 height 32
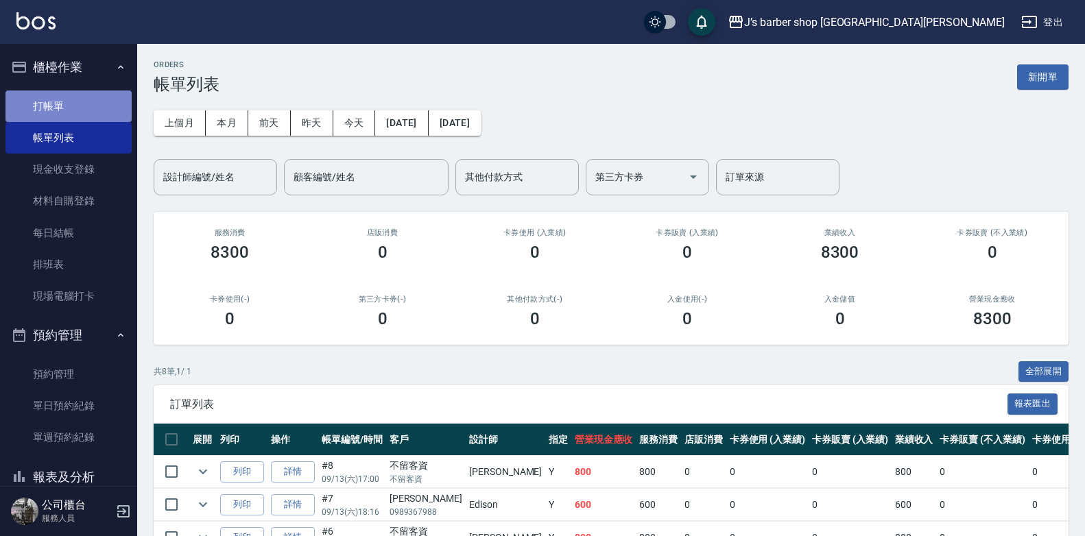
click at [77, 106] on link "打帳單" at bounding box center [68, 107] width 126 height 32
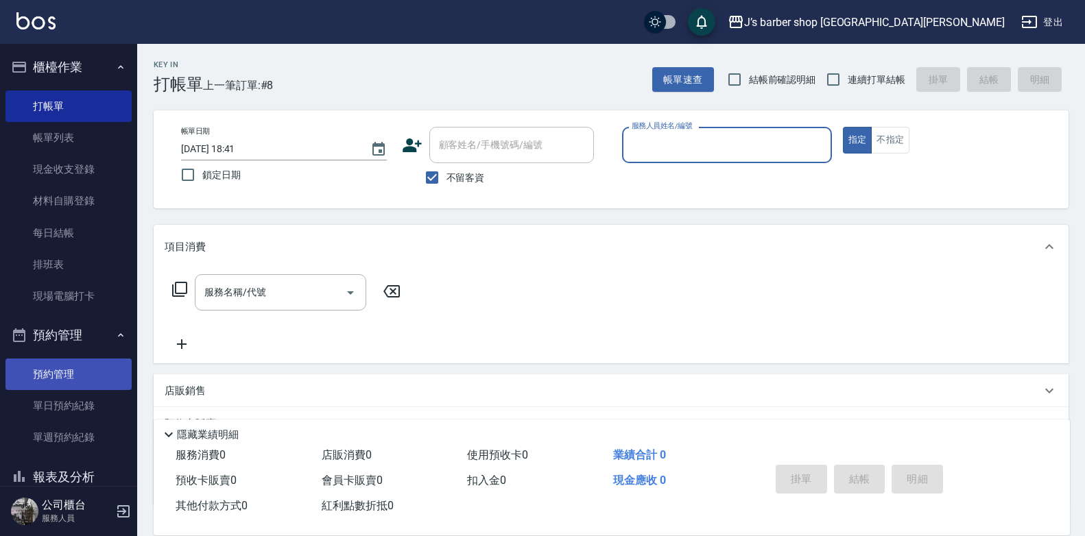
click at [79, 369] on link "預約管理" at bounding box center [68, 375] width 126 height 32
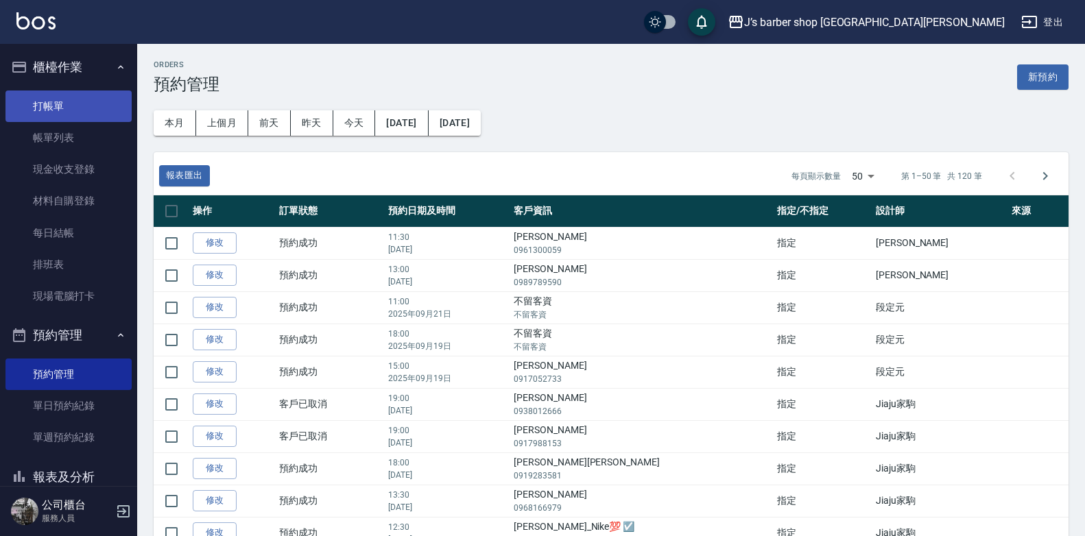
click at [62, 93] on link "打帳單" at bounding box center [68, 107] width 126 height 32
